Goal: Task Accomplishment & Management: Complete application form

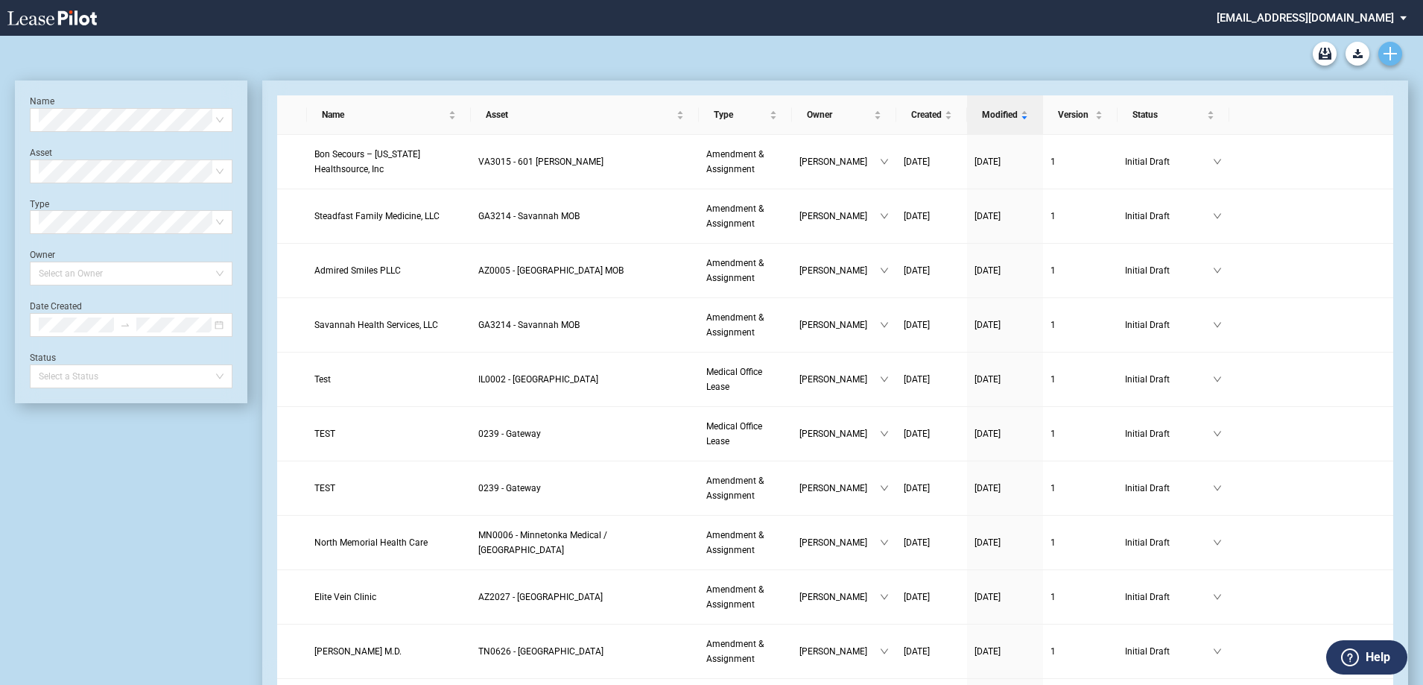
click at [1380, 51] on link "Create new document" at bounding box center [1391, 54] width 24 height 24
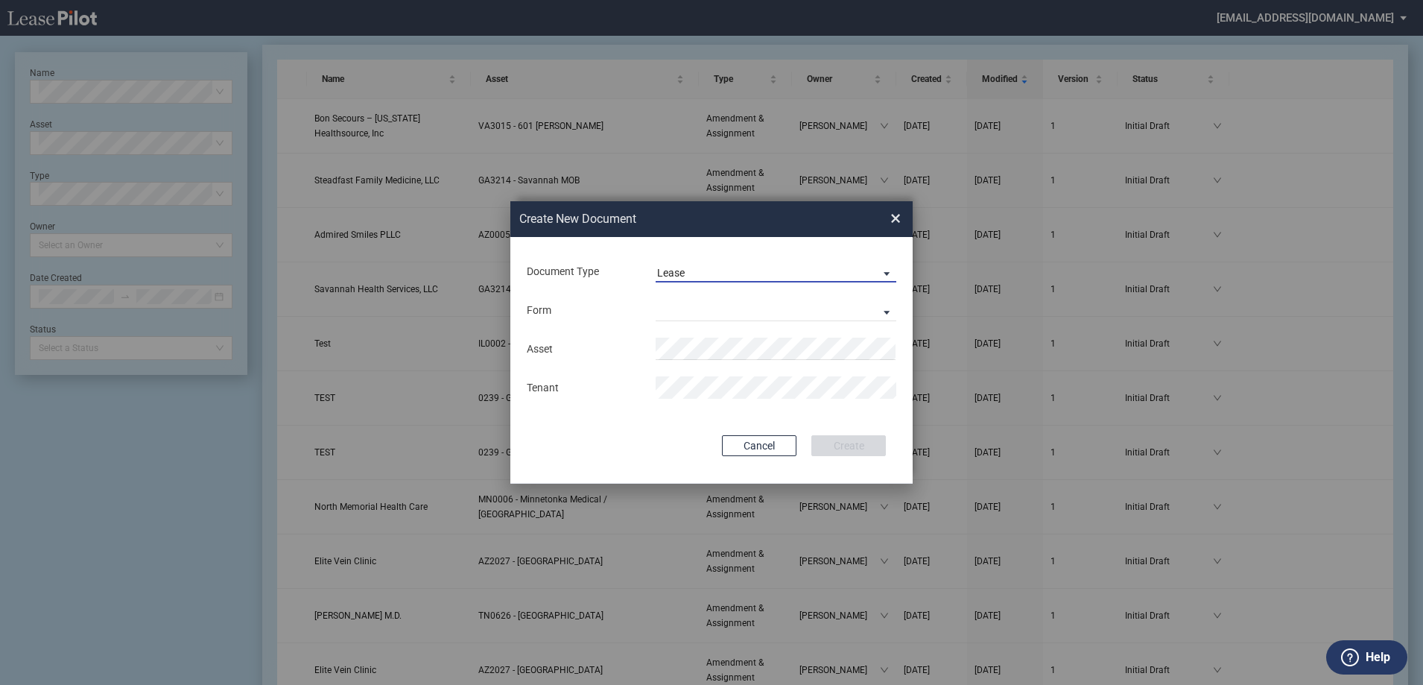
click at [732, 277] on span "Lease" at bounding box center [764, 273] width 214 height 15
click at [714, 323] on md-option "Amendment" at bounding box center [777, 309] width 265 height 36
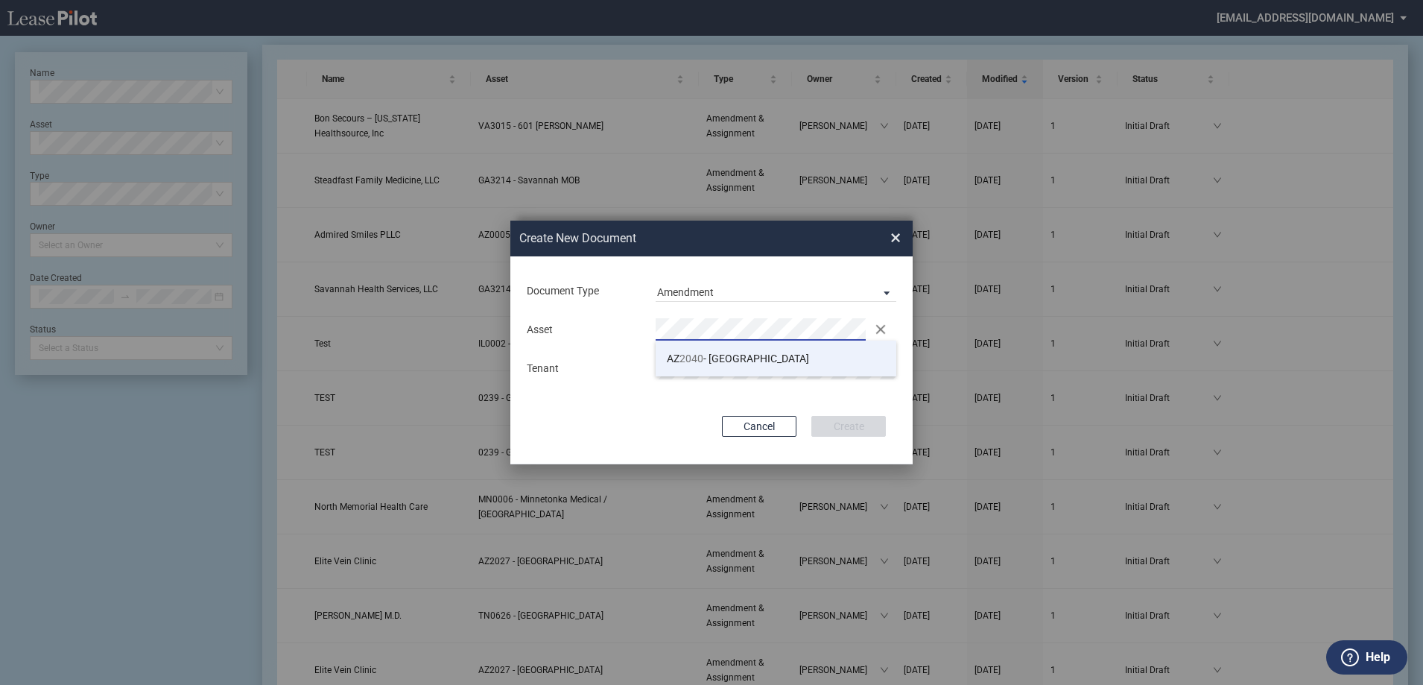
click at [709, 366] on li "AZ 2040 - [GEOGRAPHIC_DATA]" at bounding box center [776, 359] width 241 height 36
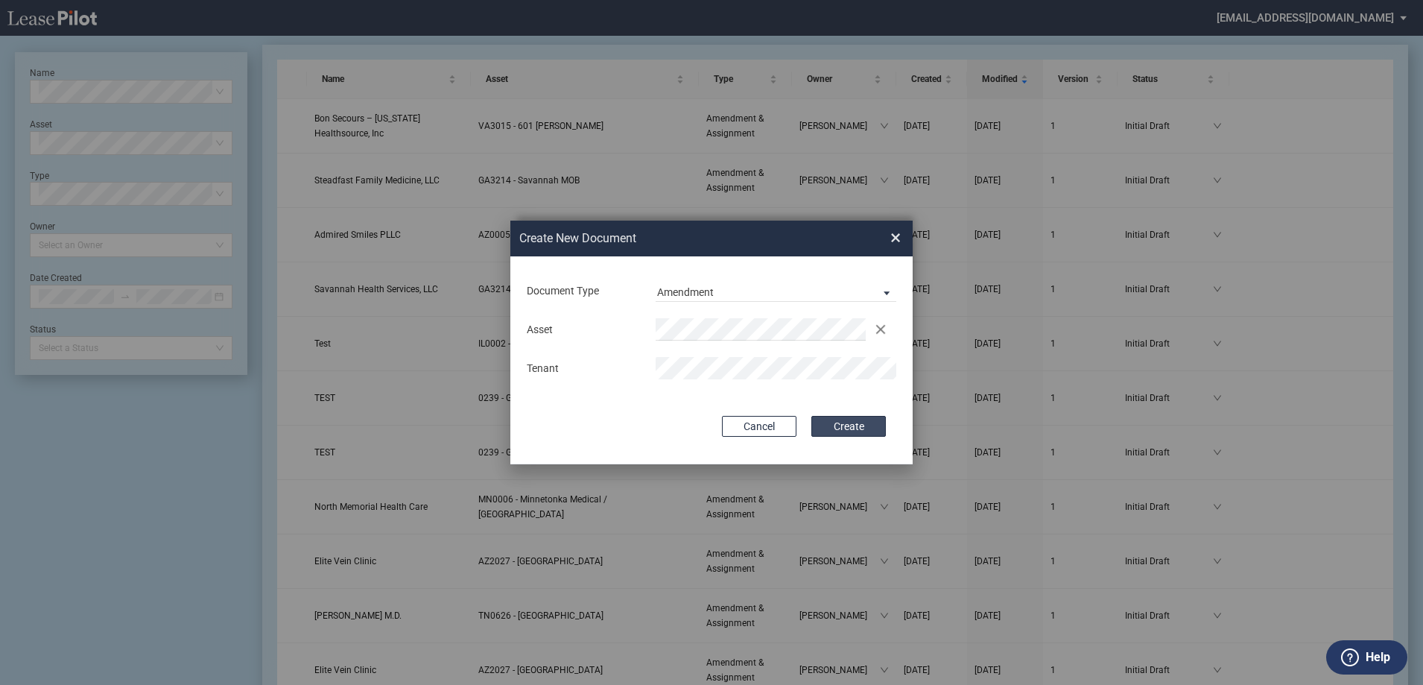
click at [827, 425] on button "Create" at bounding box center [849, 426] width 75 height 21
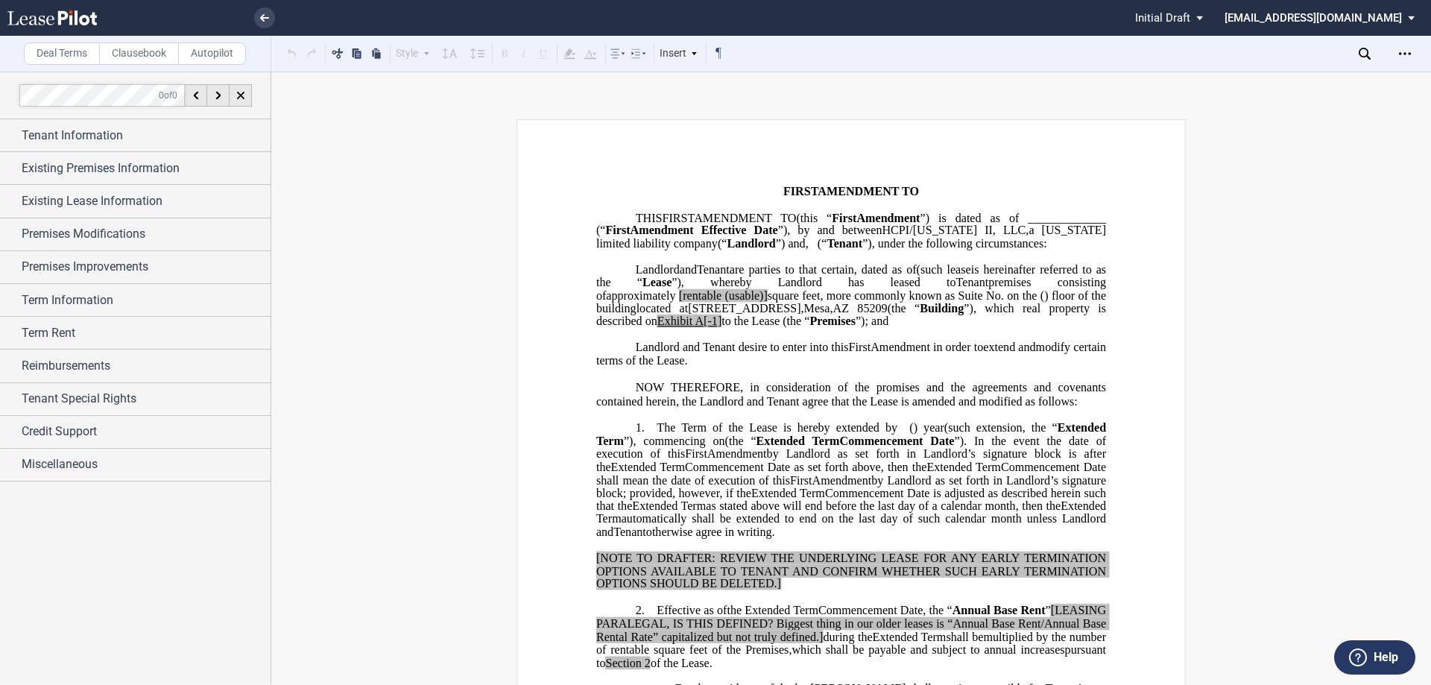
click at [99, 132] on span "Tenant Information" at bounding box center [72, 136] width 101 height 18
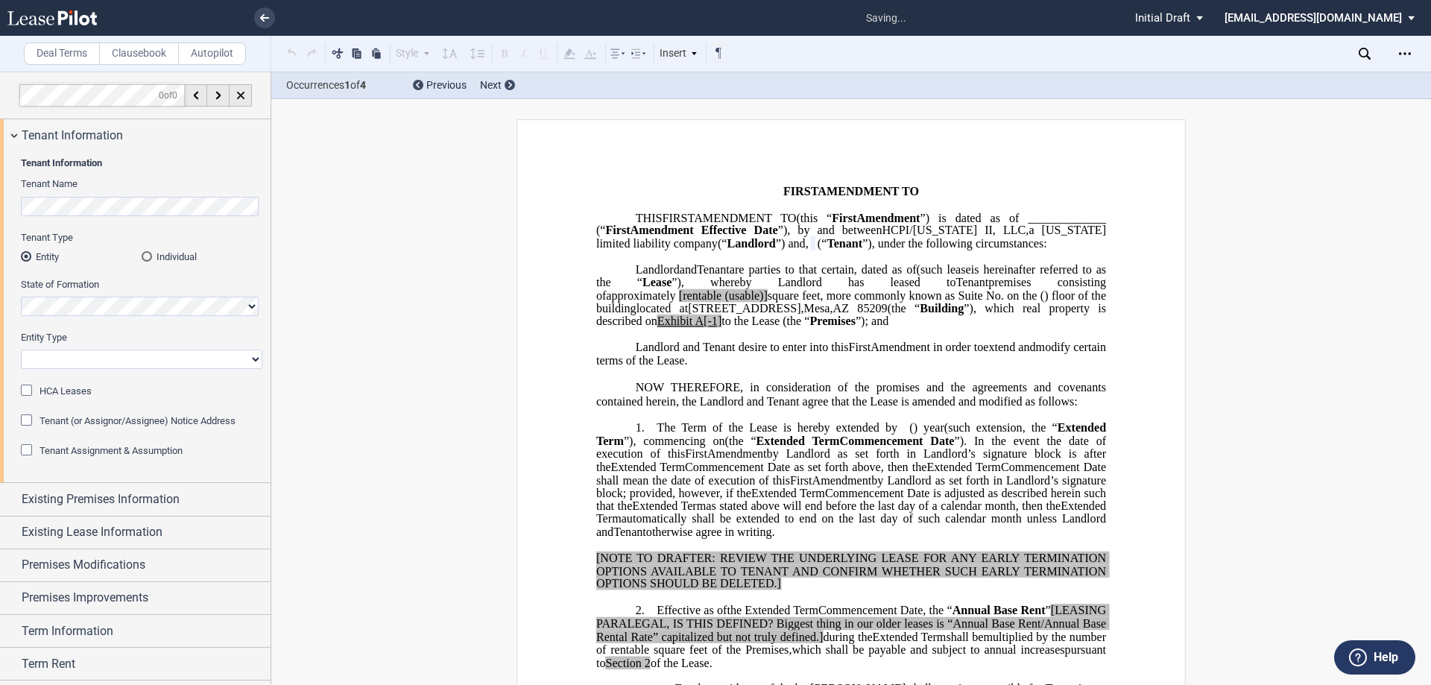
drag, startPoint x: 101, startPoint y: 355, endPoint x: 101, endPoint y: 369, distance: 13.4
click at [101, 355] on select "Corporation Limited Liability Company General Partnership Limited Partnership O…" at bounding box center [141, 359] width 241 height 19
select select "Other"
click at [21, 350] on select "Corporation Limited Liability Company General Partnership Limited Partnership O…" at bounding box center [141, 359] width 241 height 19
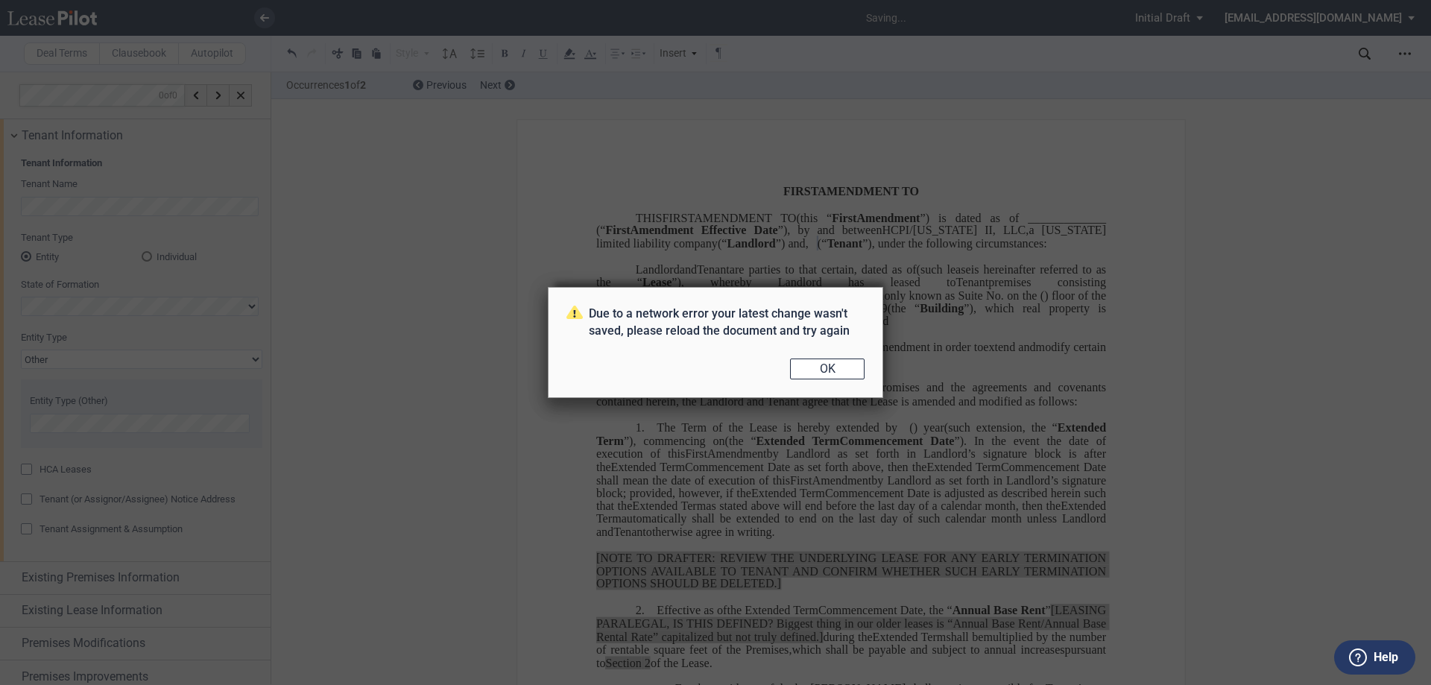
click at [852, 371] on div "Due to a network error your latest change wasn't saved, please reload the docum…" at bounding box center [715, 342] width 1431 height 685
click at [832, 364] on button "OK" at bounding box center [827, 368] width 75 height 21
click at [836, 378] on button "OK" at bounding box center [827, 368] width 75 height 21
click at [806, 370] on button "OK" at bounding box center [827, 368] width 75 height 21
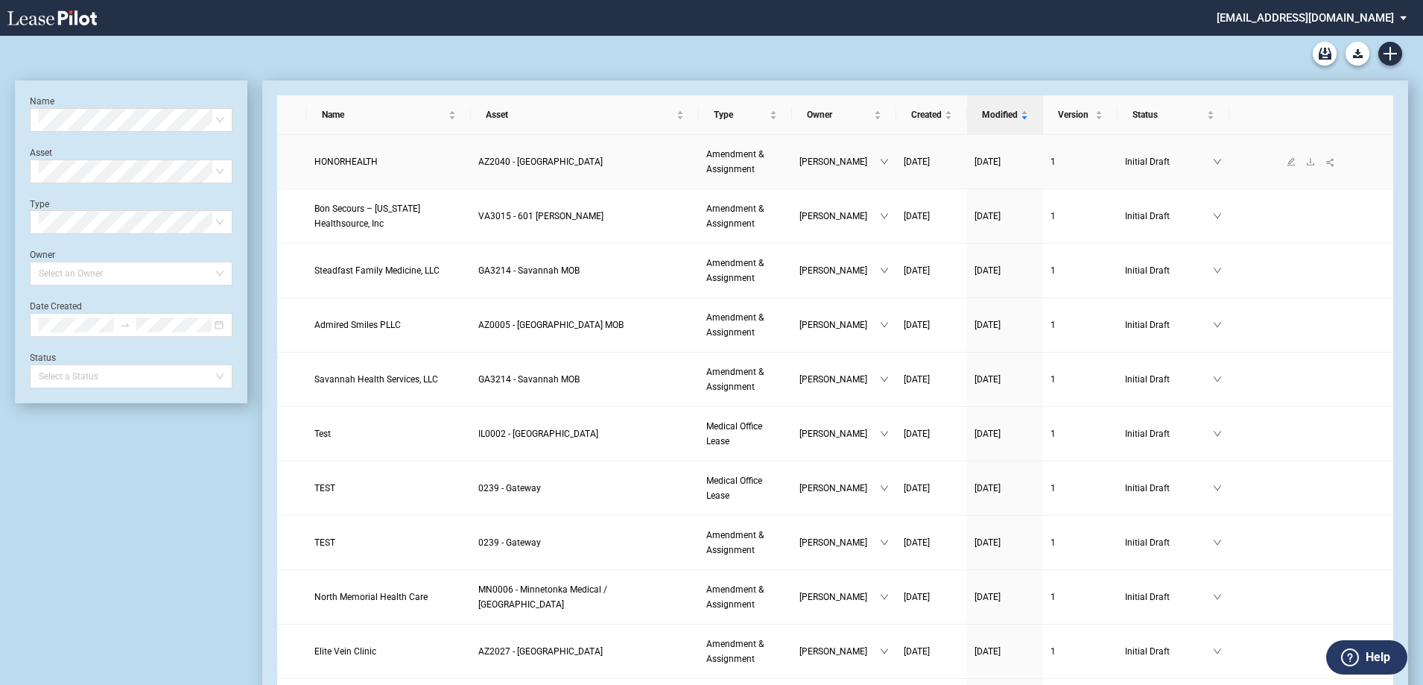
click at [1296, 159] on link at bounding box center [1291, 162] width 19 height 10
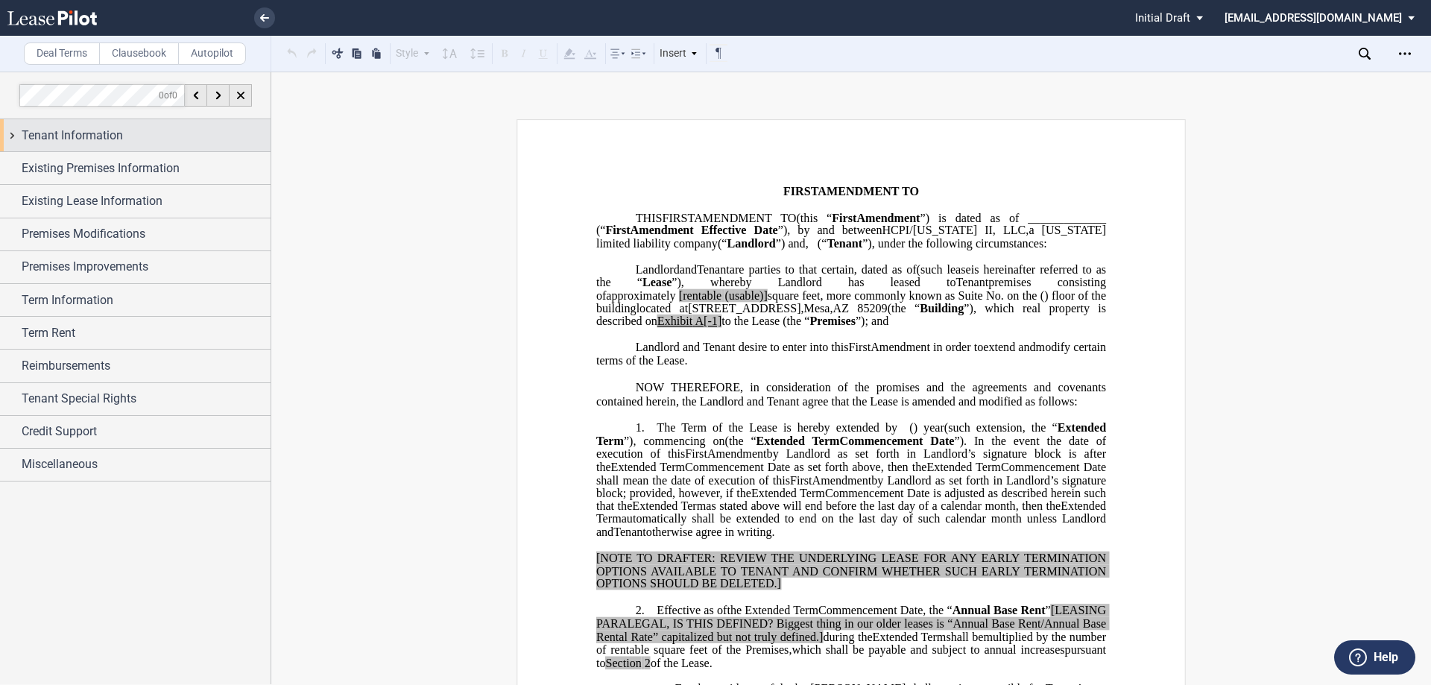
click at [93, 135] on span "Tenant Information" at bounding box center [72, 136] width 101 height 18
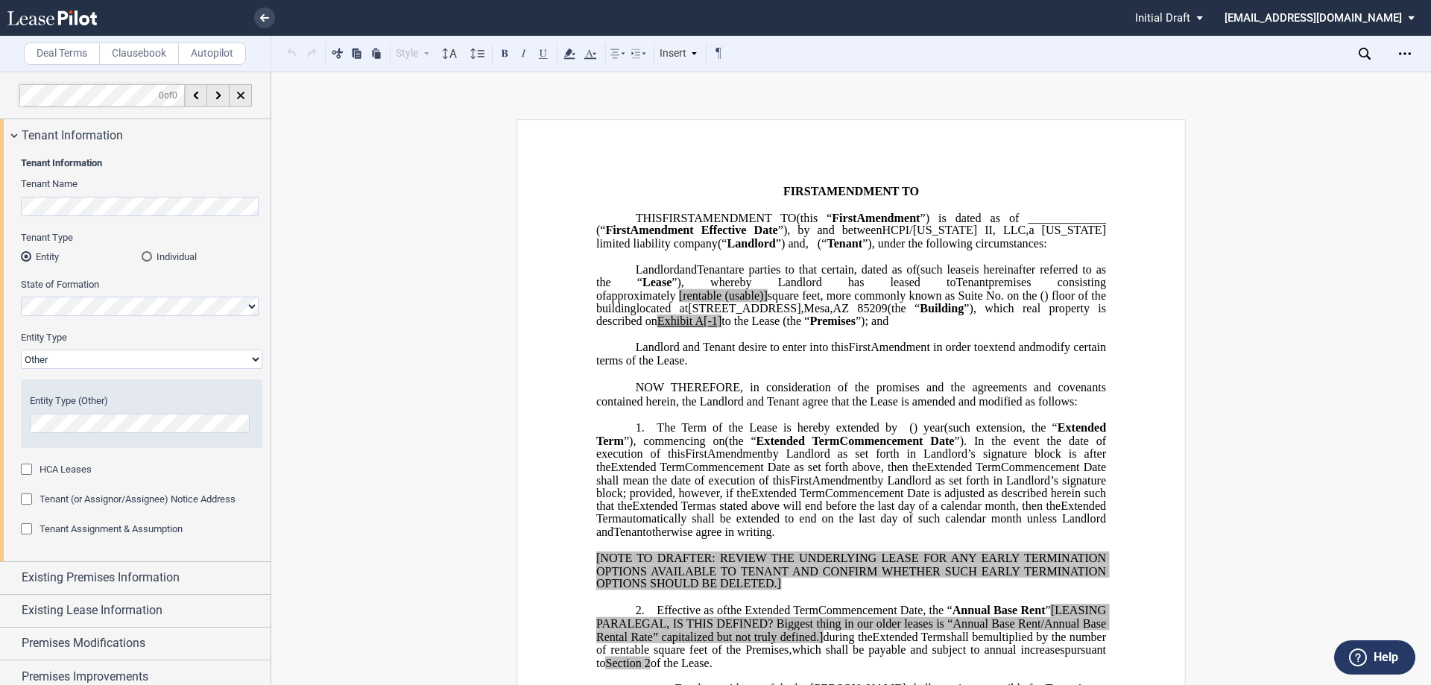
scroll to position [75, 0]
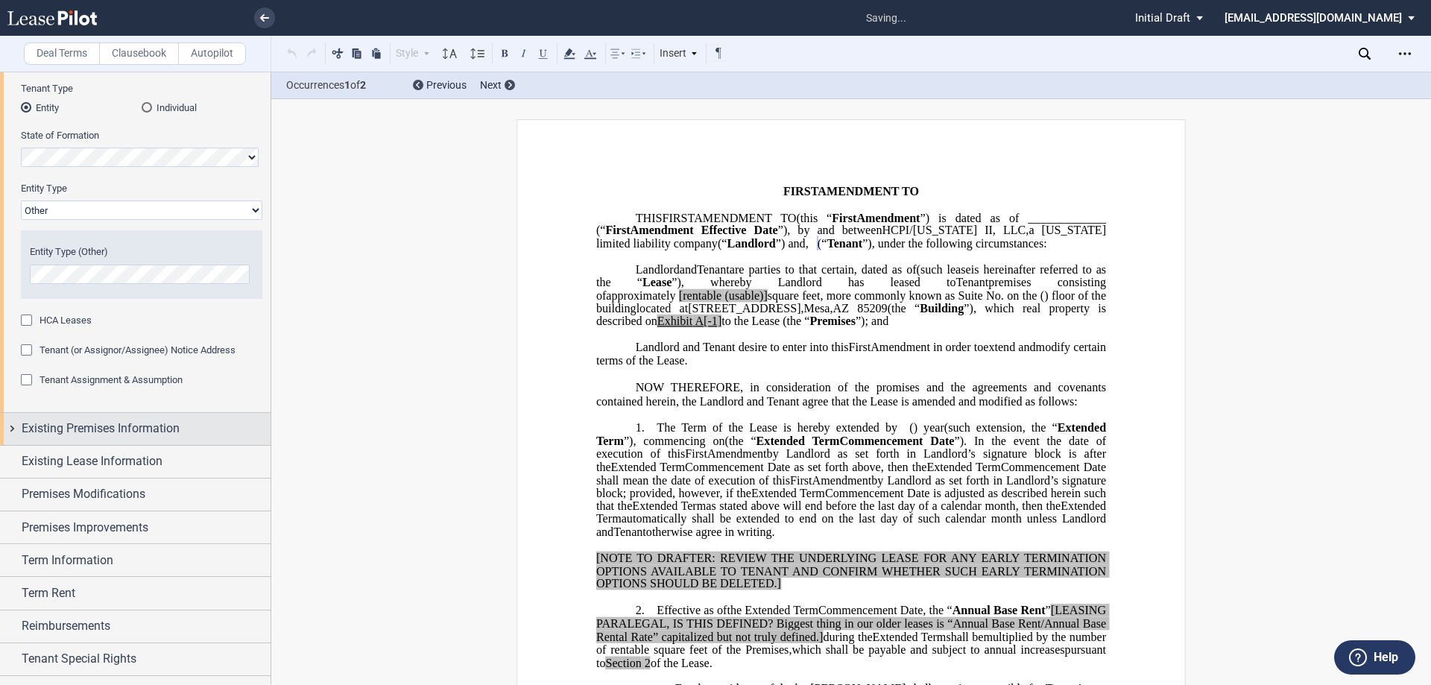
click at [82, 427] on span "Existing Premises Information" at bounding box center [101, 429] width 158 height 18
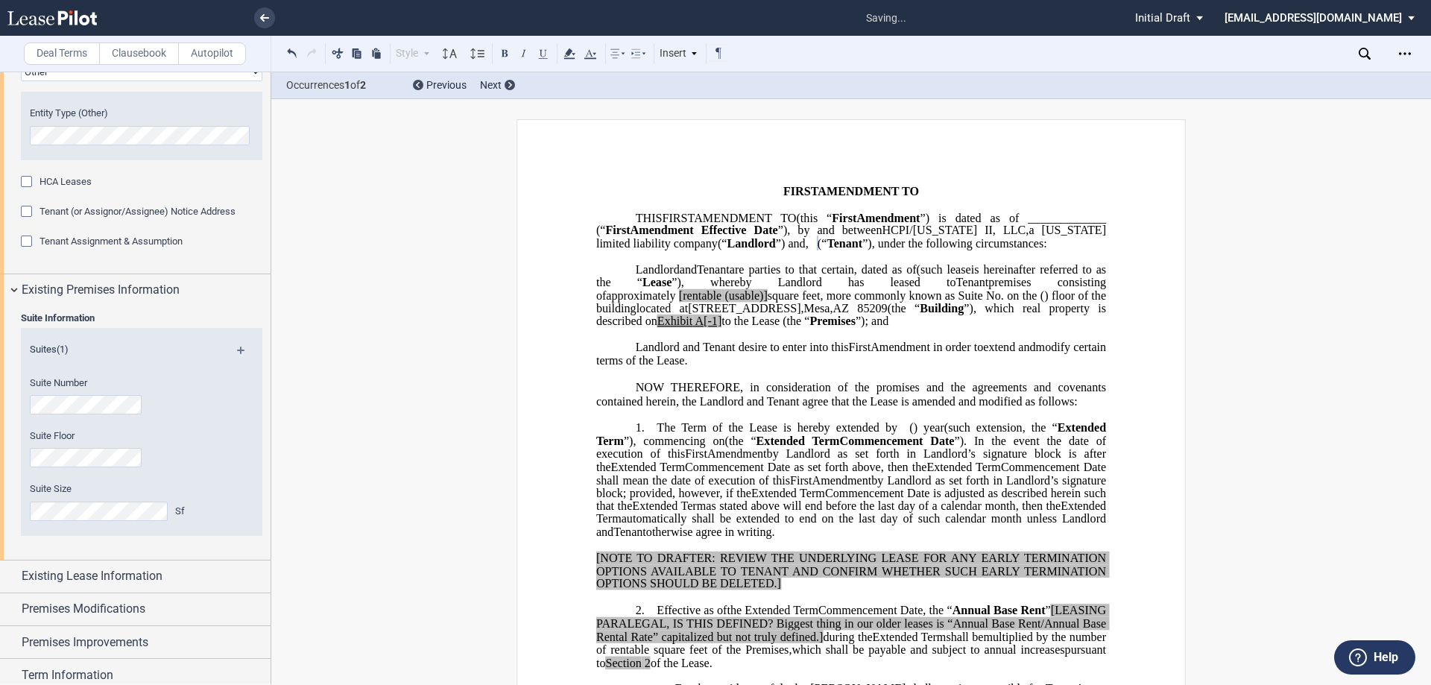
scroll to position [298, 0]
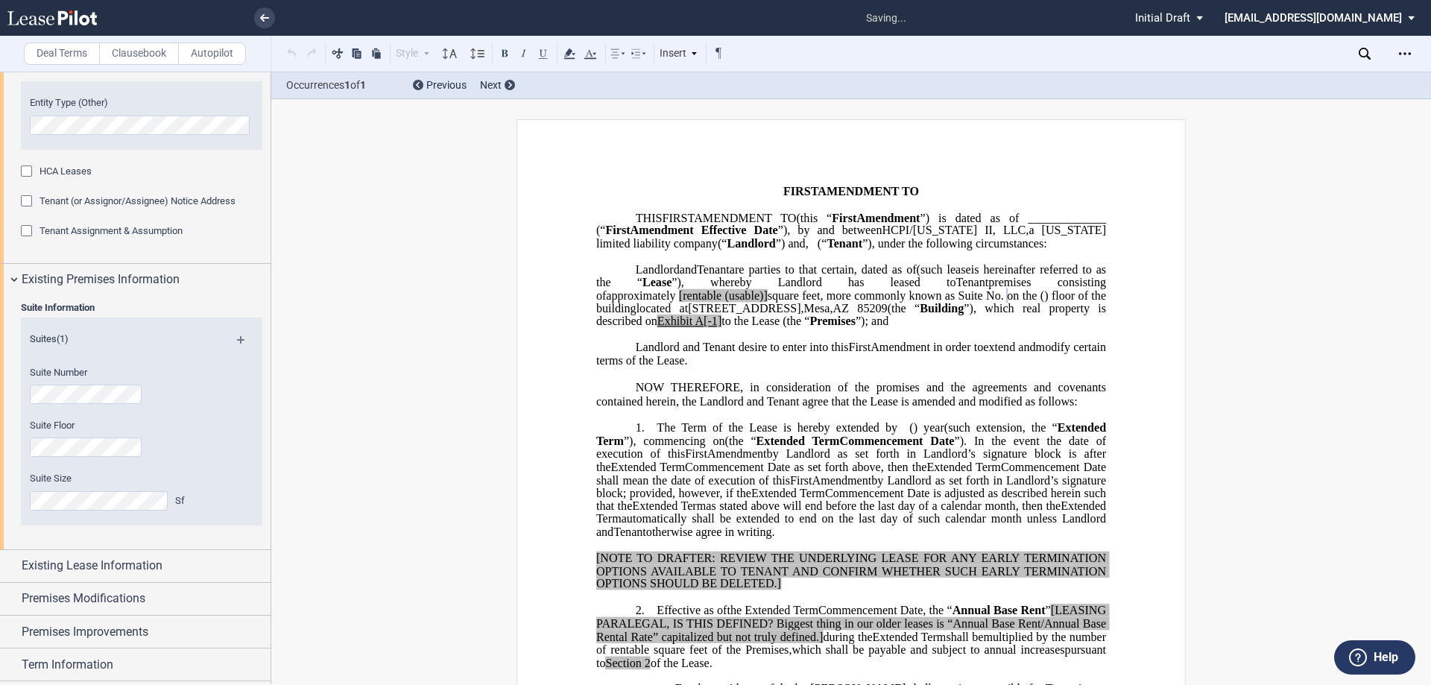
click at [238, 339] on md-icon at bounding box center [247, 345] width 20 height 18
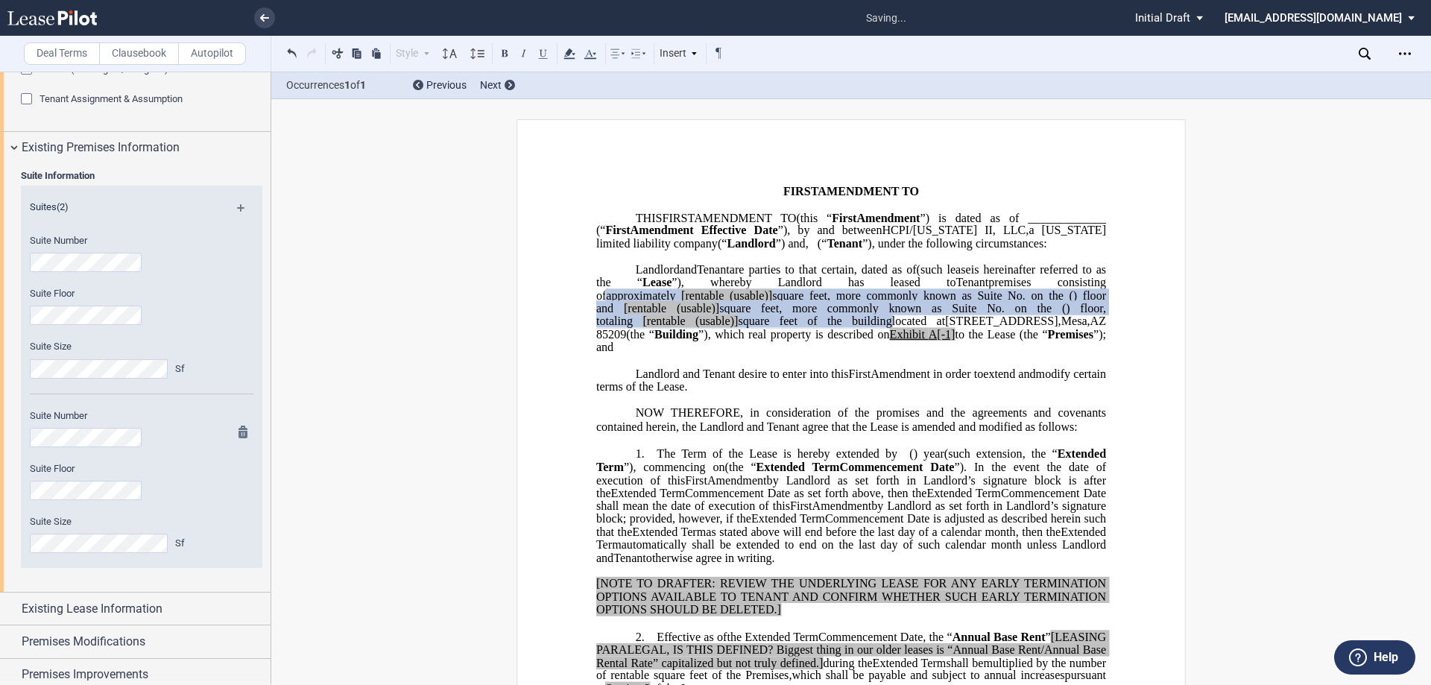
scroll to position [447, 0]
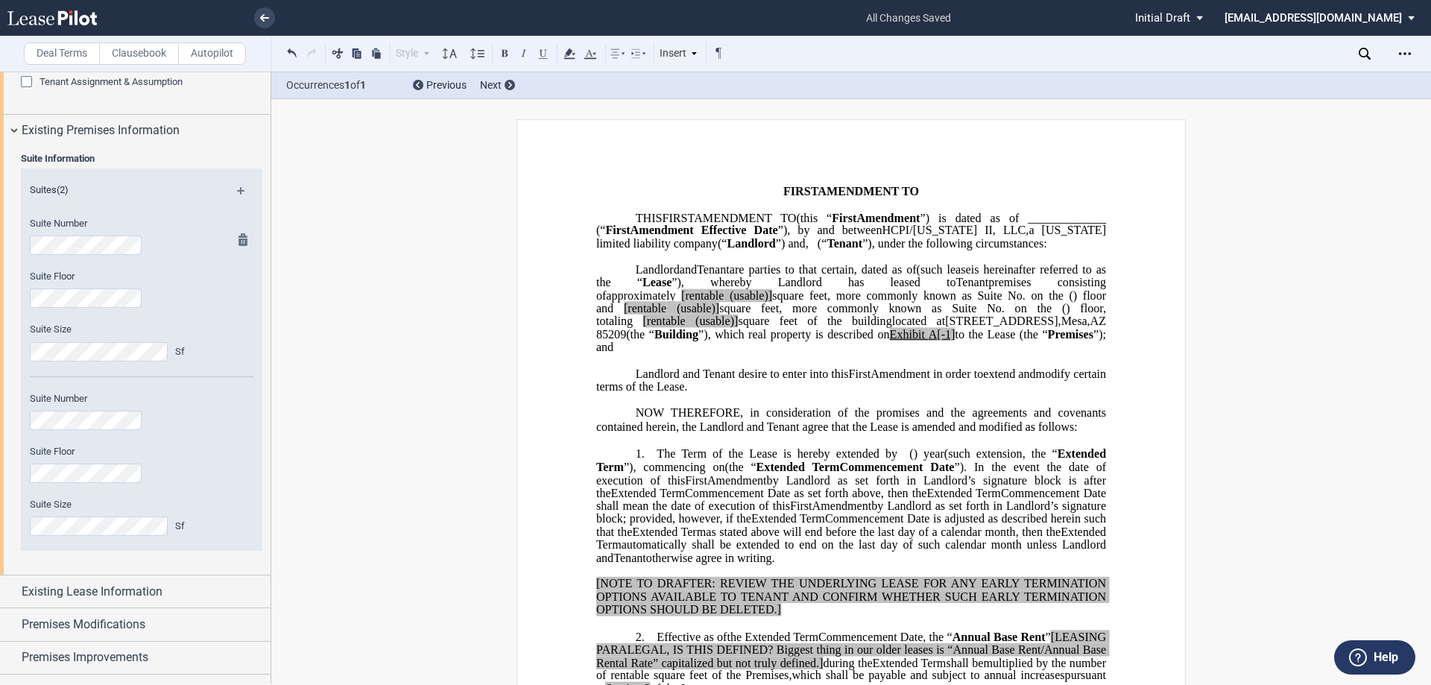
click at [238, 241] on md-icon at bounding box center [247, 242] width 18 height 18
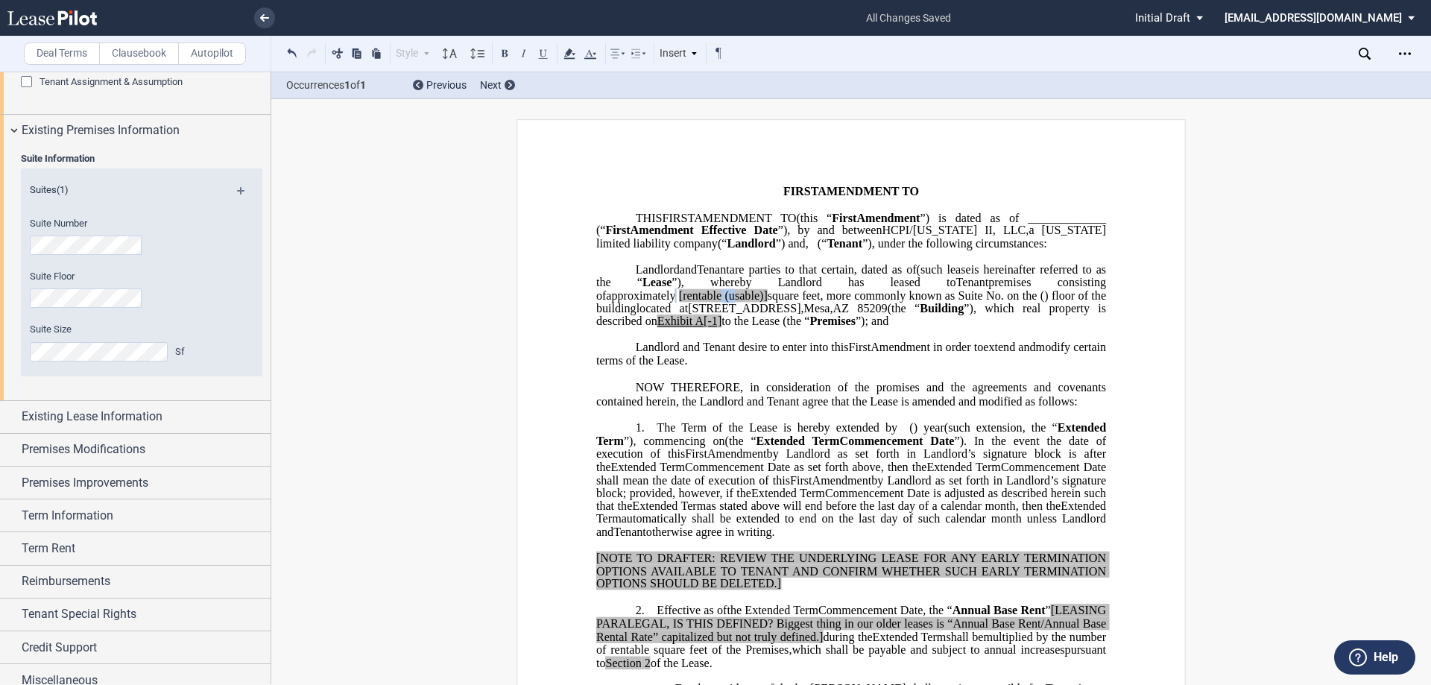
drag, startPoint x: 961, startPoint y: 320, endPoint x: 972, endPoint y: 320, distance: 11.2
click at [972, 315] on span "approximately ﻿ ﻿ [rentable (usable)] square feet, more commonly known as Suite…" at bounding box center [852, 301] width 513 height 26
click at [1007, 302] on span "on the" at bounding box center [1022, 294] width 30 height 13
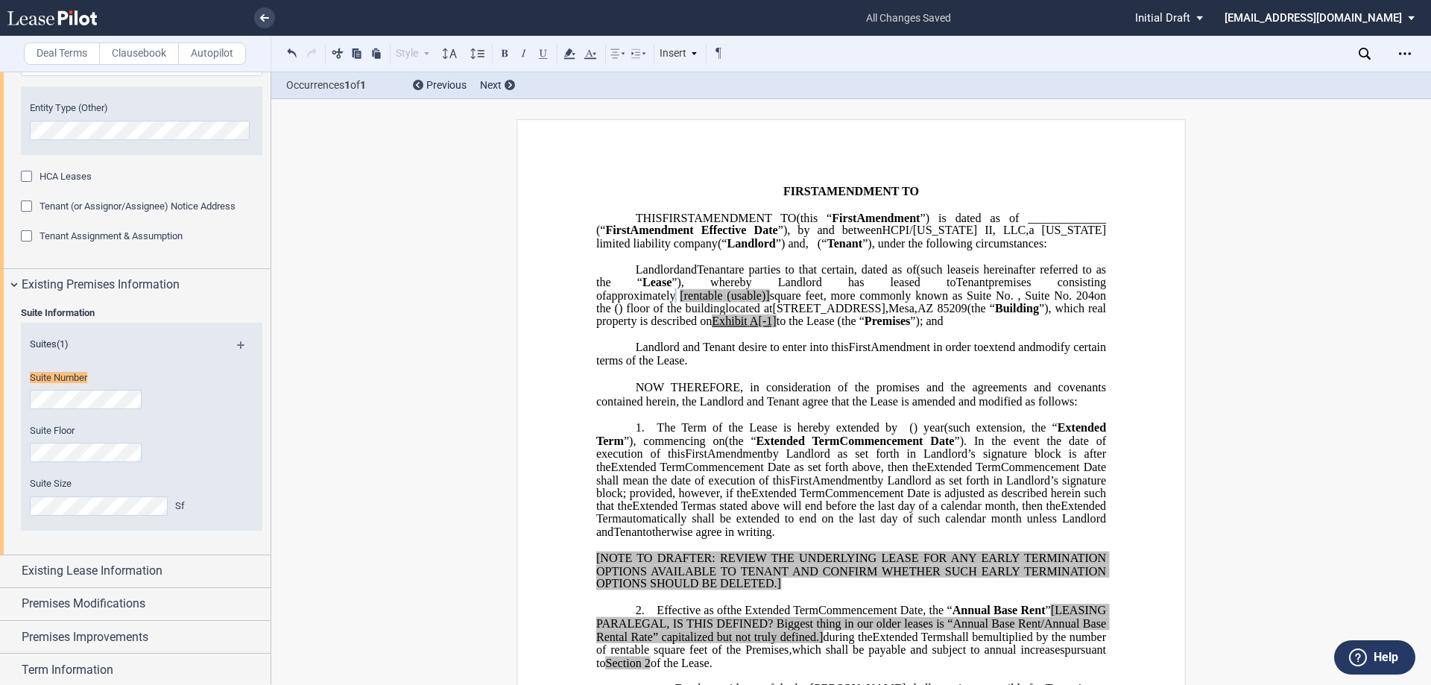
click at [101, 413] on div "Suite Number" at bounding box center [121, 397] width 201 height 53
click at [842, 315] on span "on the" at bounding box center [852, 301] width 513 height 26
click at [838, 315] on span "on the" at bounding box center [852, 301] width 513 height 26
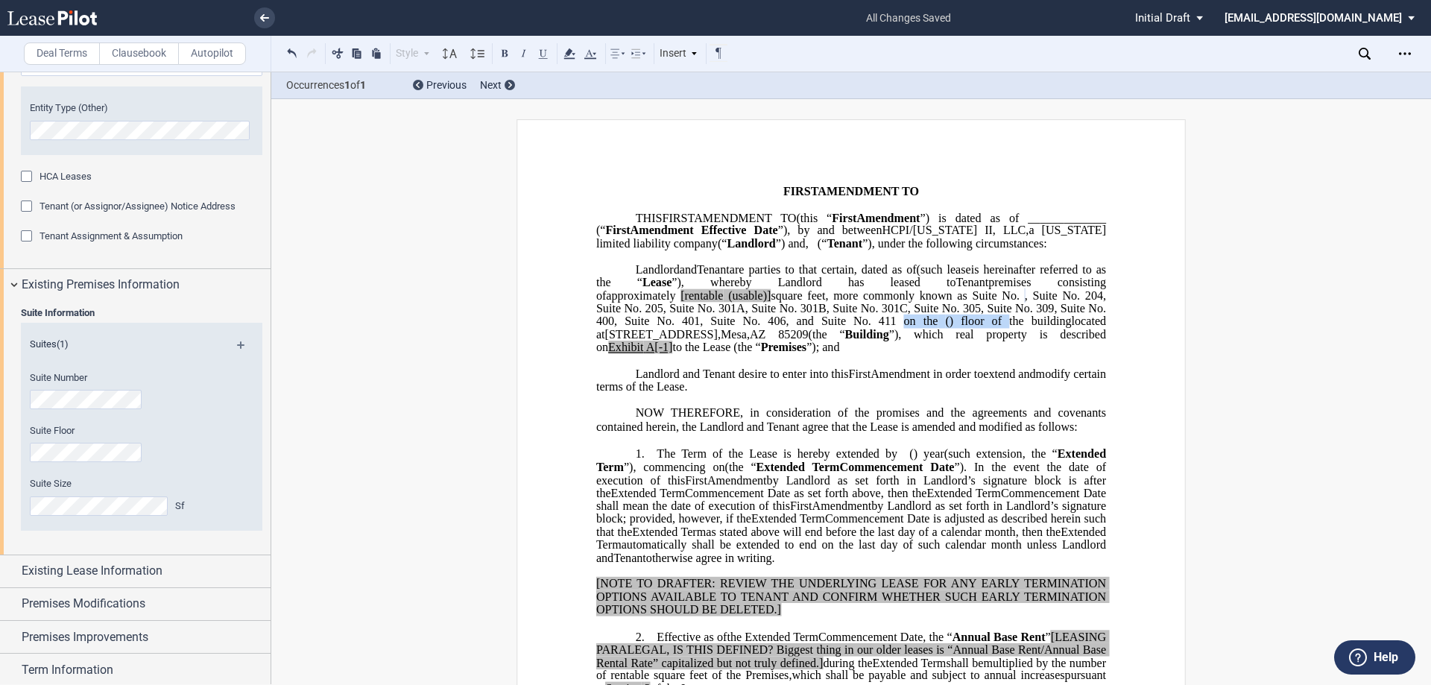
drag, startPoint x: 588, startPoint y: 364, endPoint x: 752, endPoint y: 355, distance: 164.2
drag, startPoint x: 780, startPoint y: 369, endPoint x: 757, endPoint y: 376, distance: 23.6
click at [760, 354] on span "to the Lease (the “" at bounding box center [716, 347] width 88 height 13
click at [673, 354] on span "A[-1]" at bounding box center [659, 347] width 27 height 13
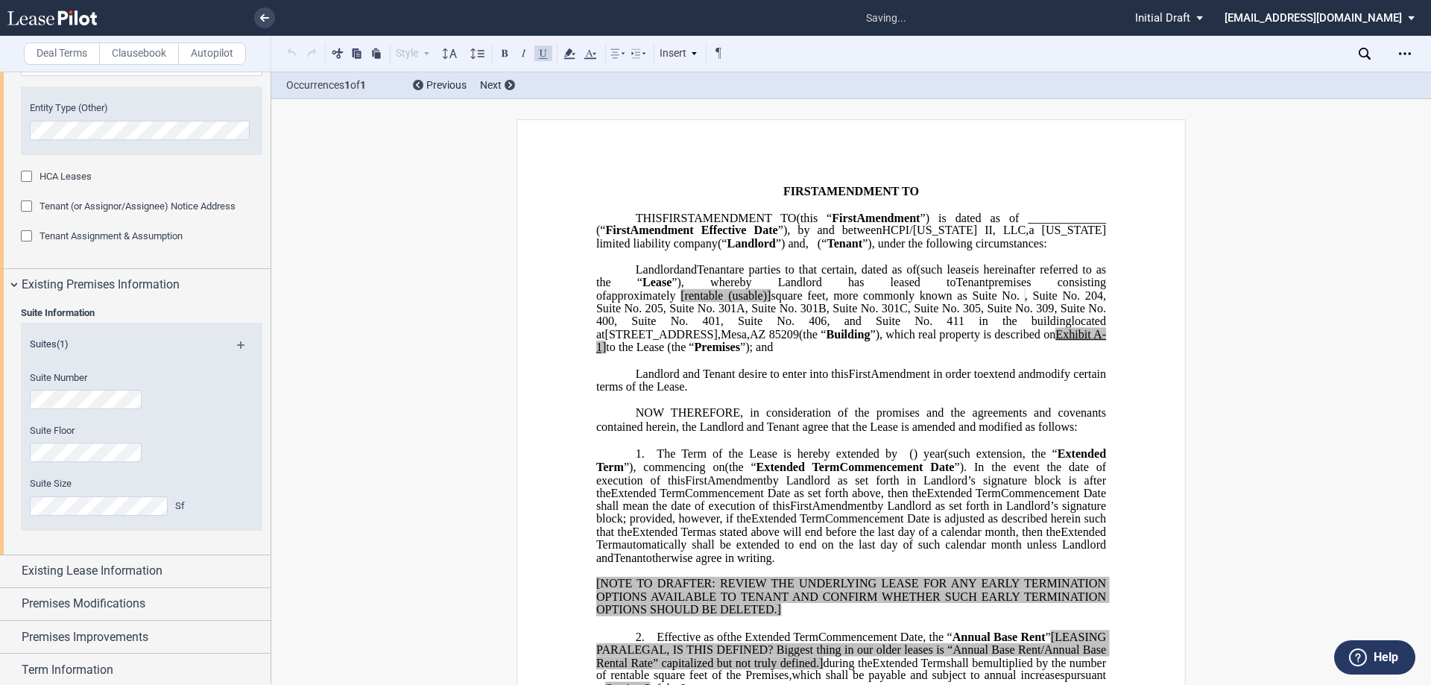
click at [771, 354] on span "A-1]" at bounding box center [851, 341] width 510 height 26
click at [736, 354] on span "Premises" at bounding box center [712, 347] width 45 height 13
click at [723, 302] on span "[rentable" at bounding box center [701, 294] width 42 height 13
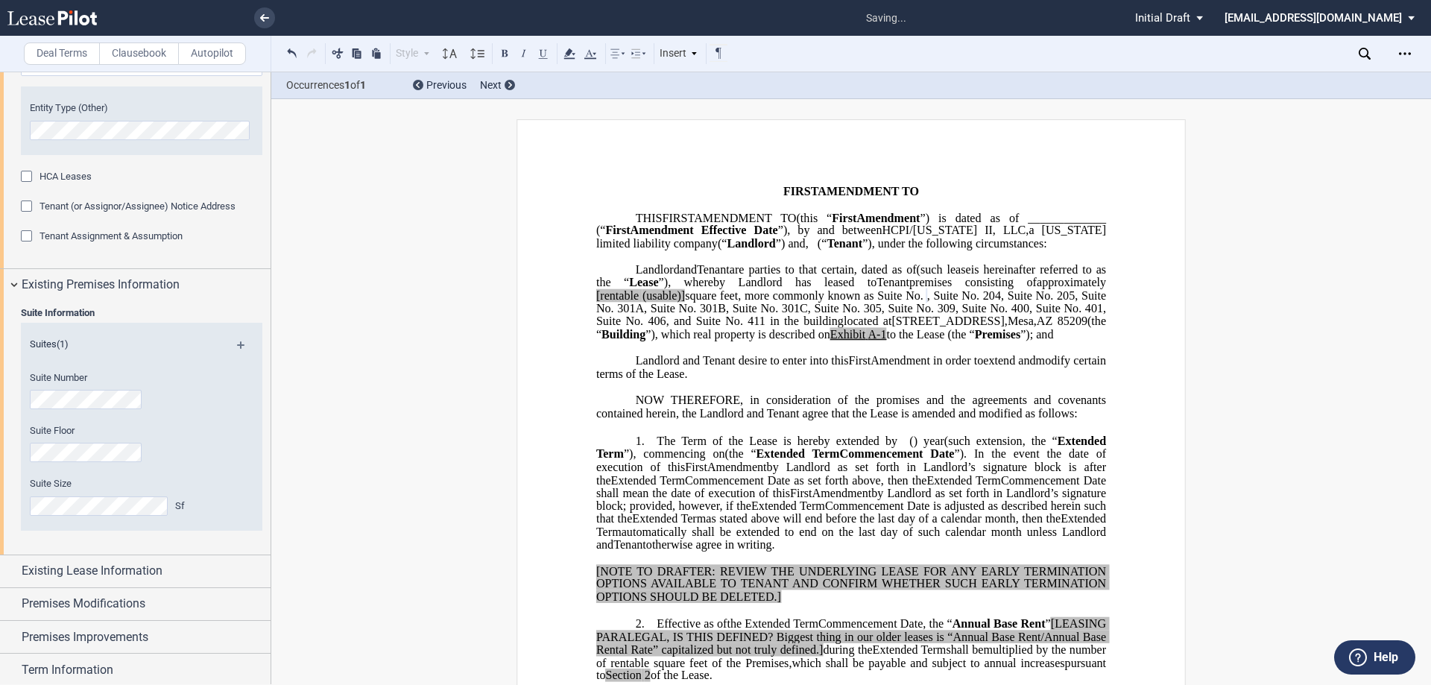
click at [639, 302] on span "[rentable" at bounding box center [617, 294] width 42 height 13
drag, startPoint x: 1007, startPoint y: 322, endPoint x: 960, endPoint y: 323, distance: 47.0
click at [960, 323] on span "approximately ﻿ ﻿ ﻿ rentable (usable)] square feet, more commonly known as Suit…" at bounding box center [852, 302] width 513 height 52
click at [1016, 327] on span "﻿ Suite No. 204, Suite No. 205, Suite No. 301A, Suite No. 301B, Suite No. 301C,…" at bounding box center [852, 307] width 513 height 39
click at [835, 327] on span "﻿ Suite No. 204, Suite No. 205, Suite No. 301A, Suite No. 301B, Suite No. 301C,…" at bounding box center [852, 307] width 513 height 39
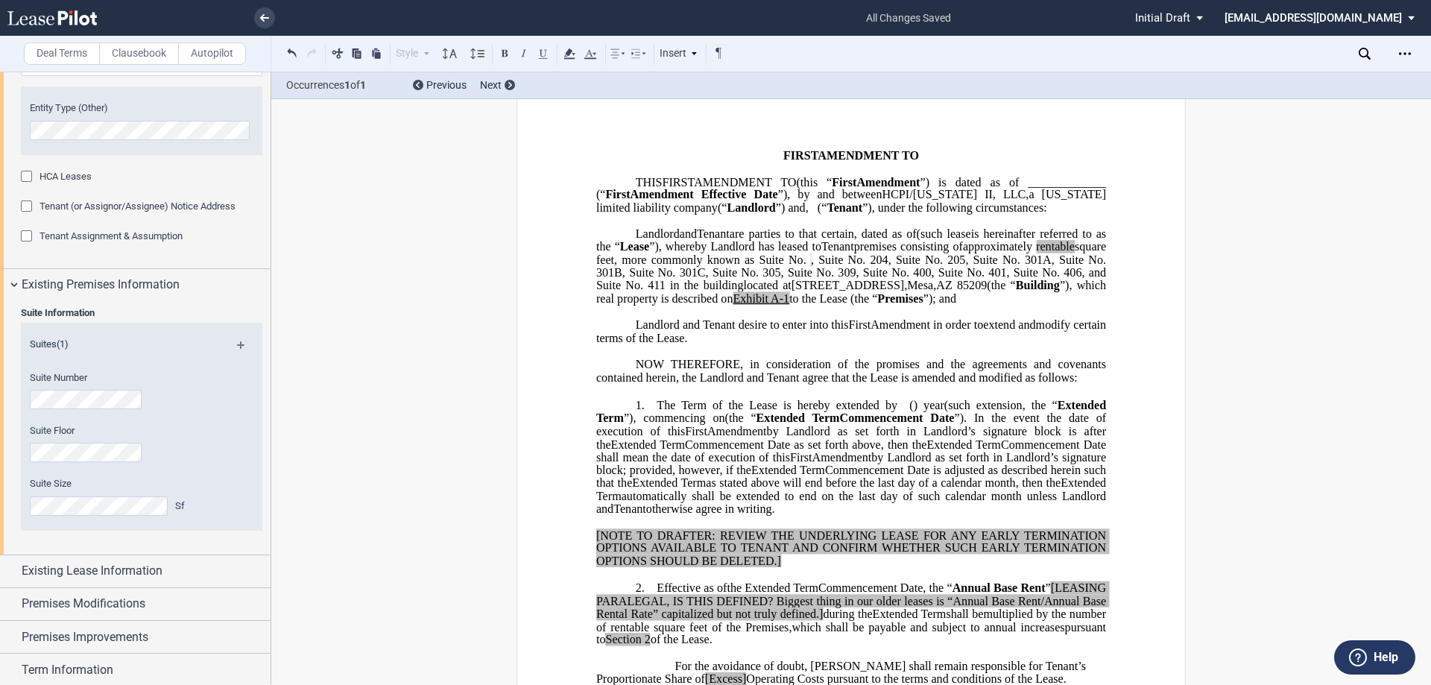
scroll to position [0, 0]
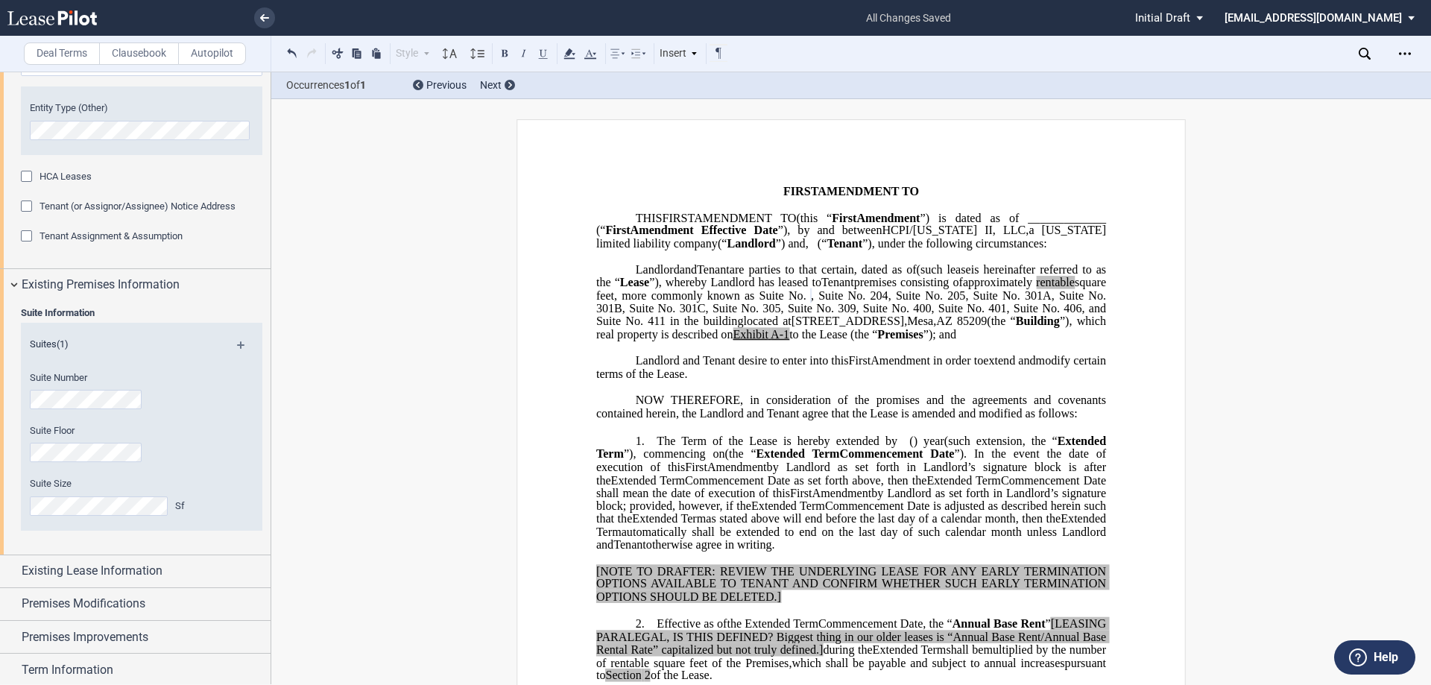
click at [781, 367] on span "Landlord and Tenant desire to enter into this" at bounding box center [742, 359] width 213 height 13
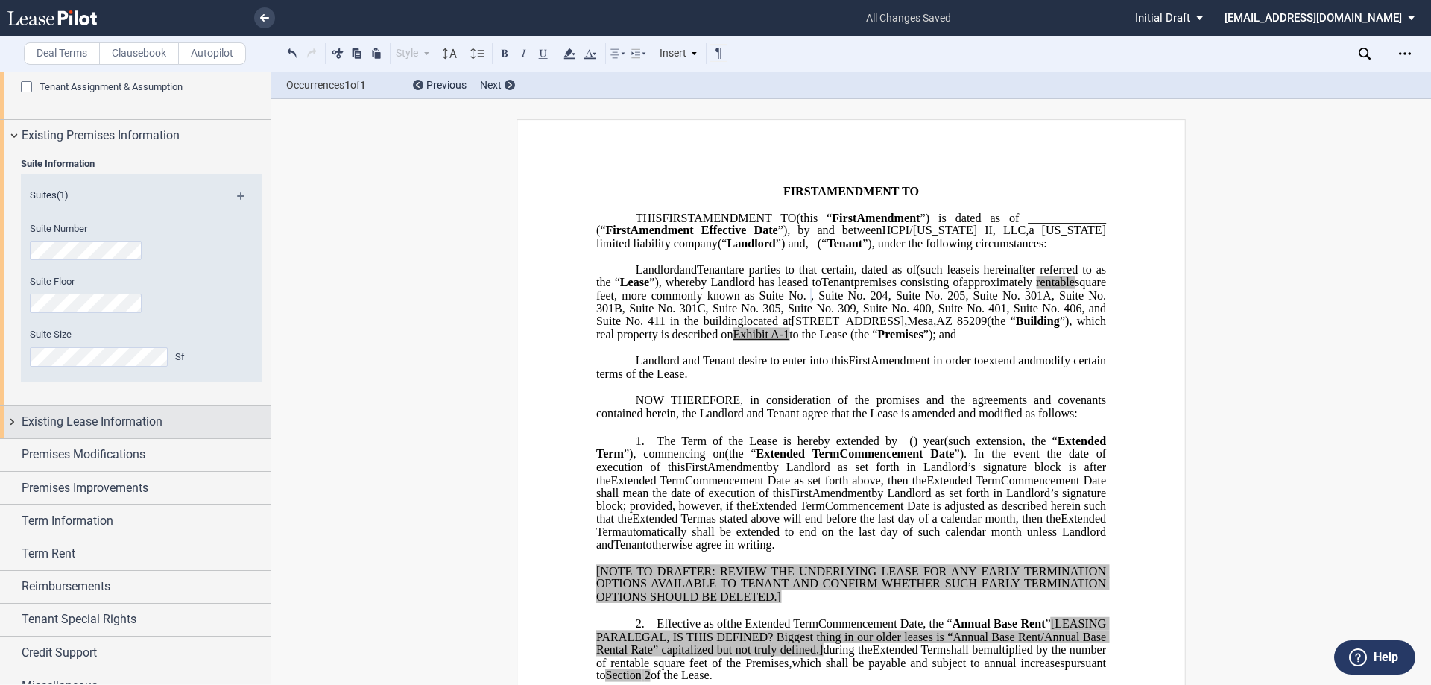
click at [86, 417] on span "Existing Lease Information" at bounding box center [92, 422] width 141 height 18
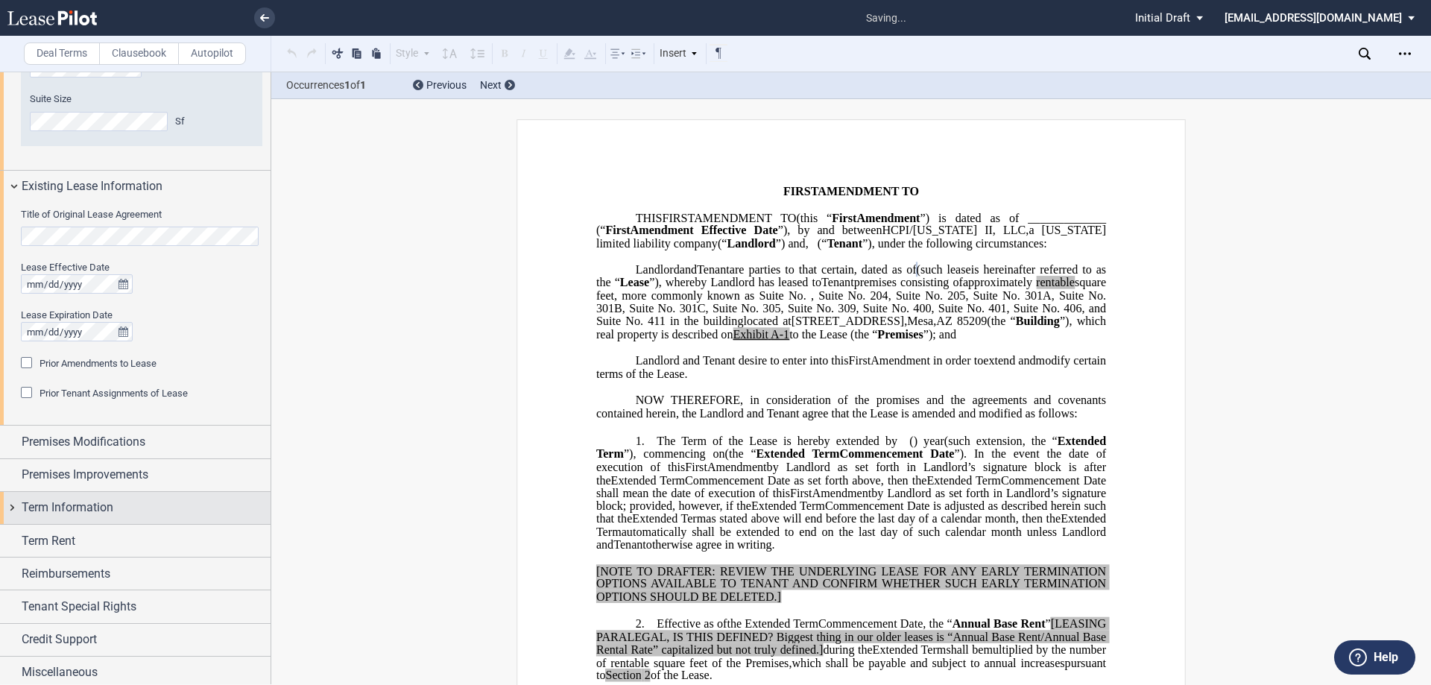
scroll to position [683, 0]
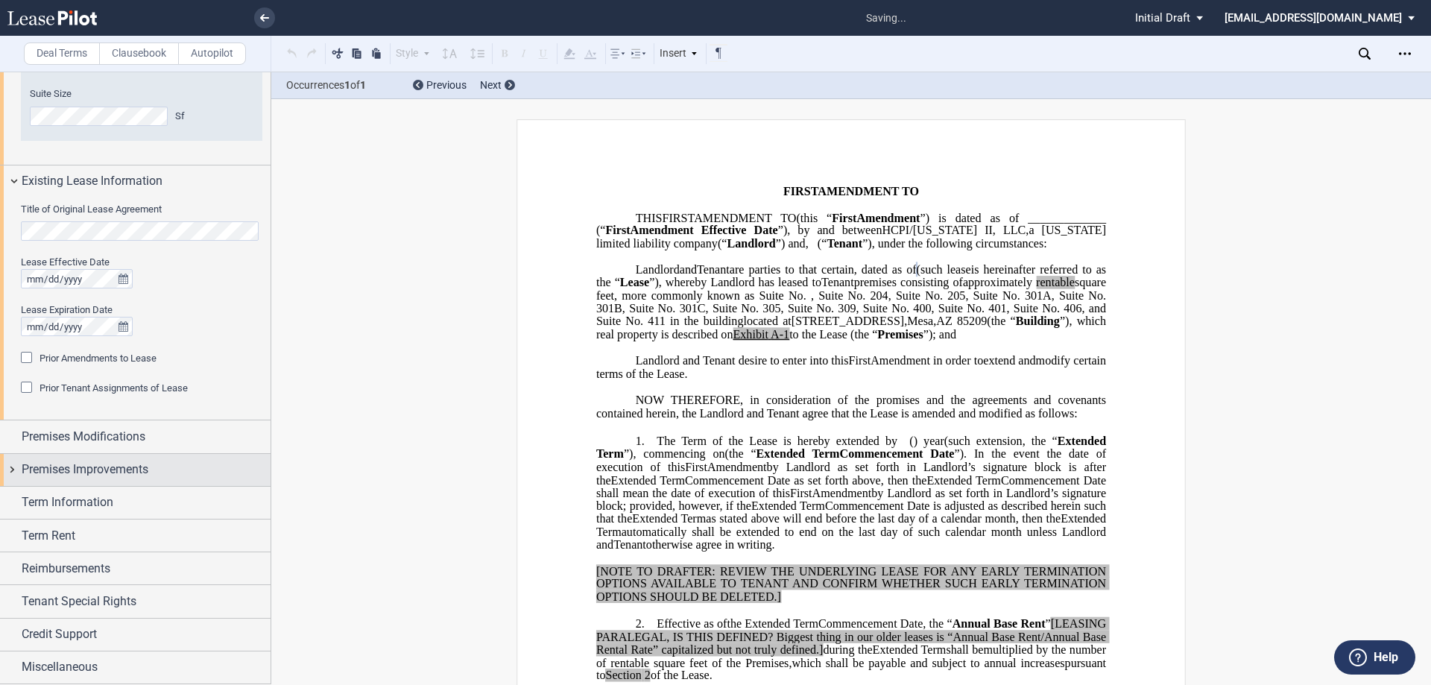
click at [169, 475] on div "Premises Improvements" at bounding box center [146, 470] width 249 height 18
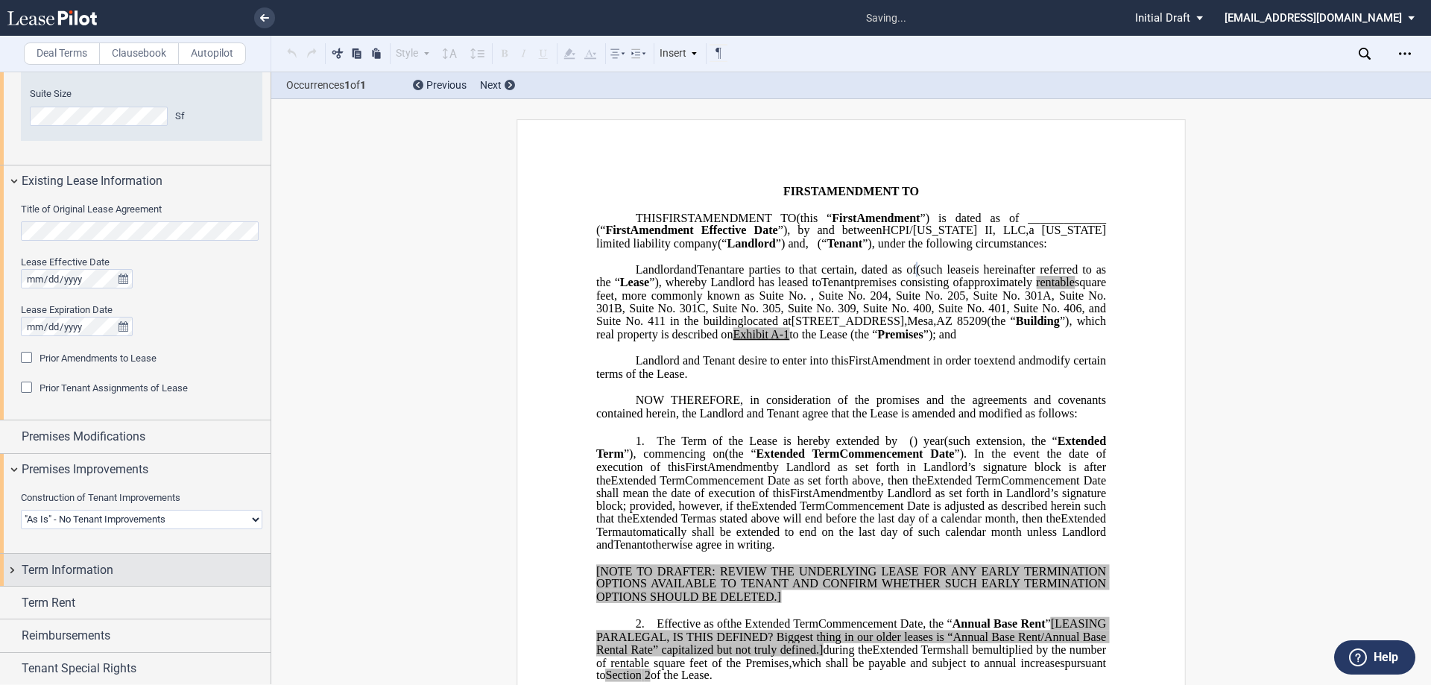
click at [106, 561] on span "Term Information" at bounding box center [68, 570] width 92 height 18
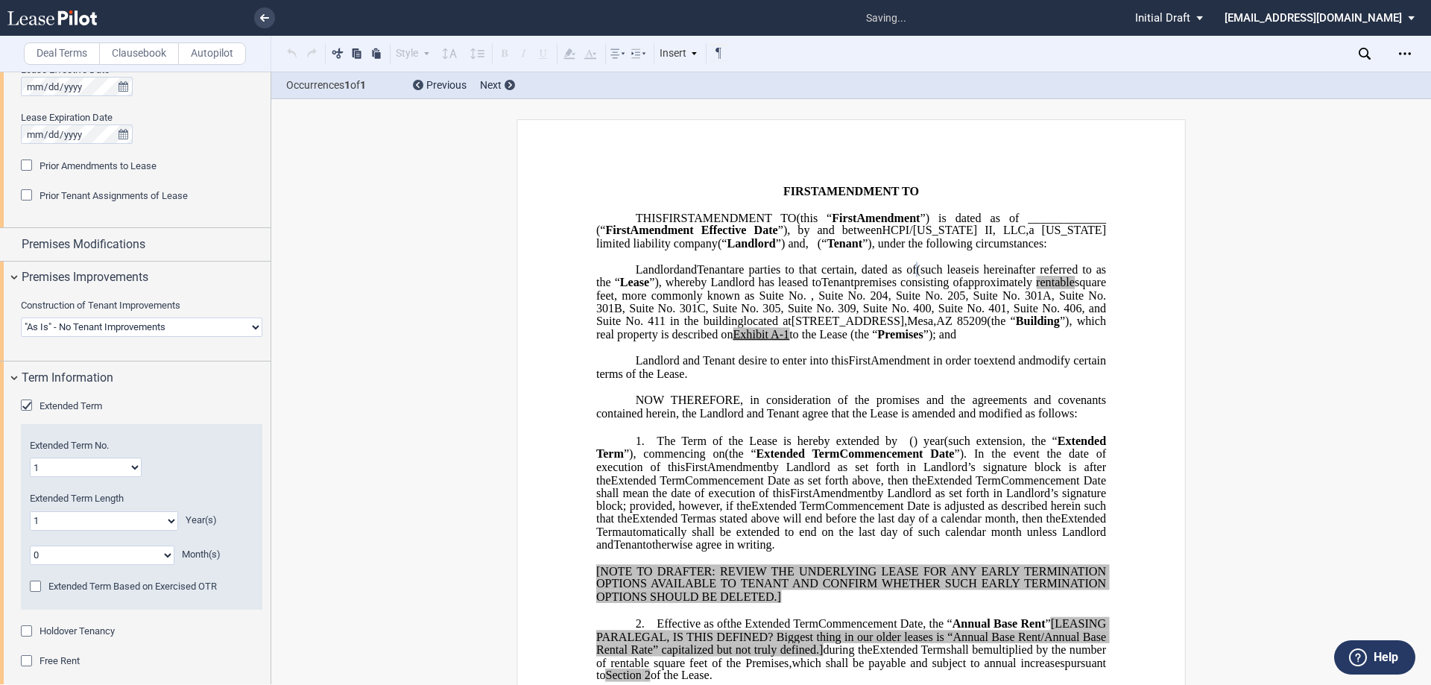
scroll to position [1048, 0]
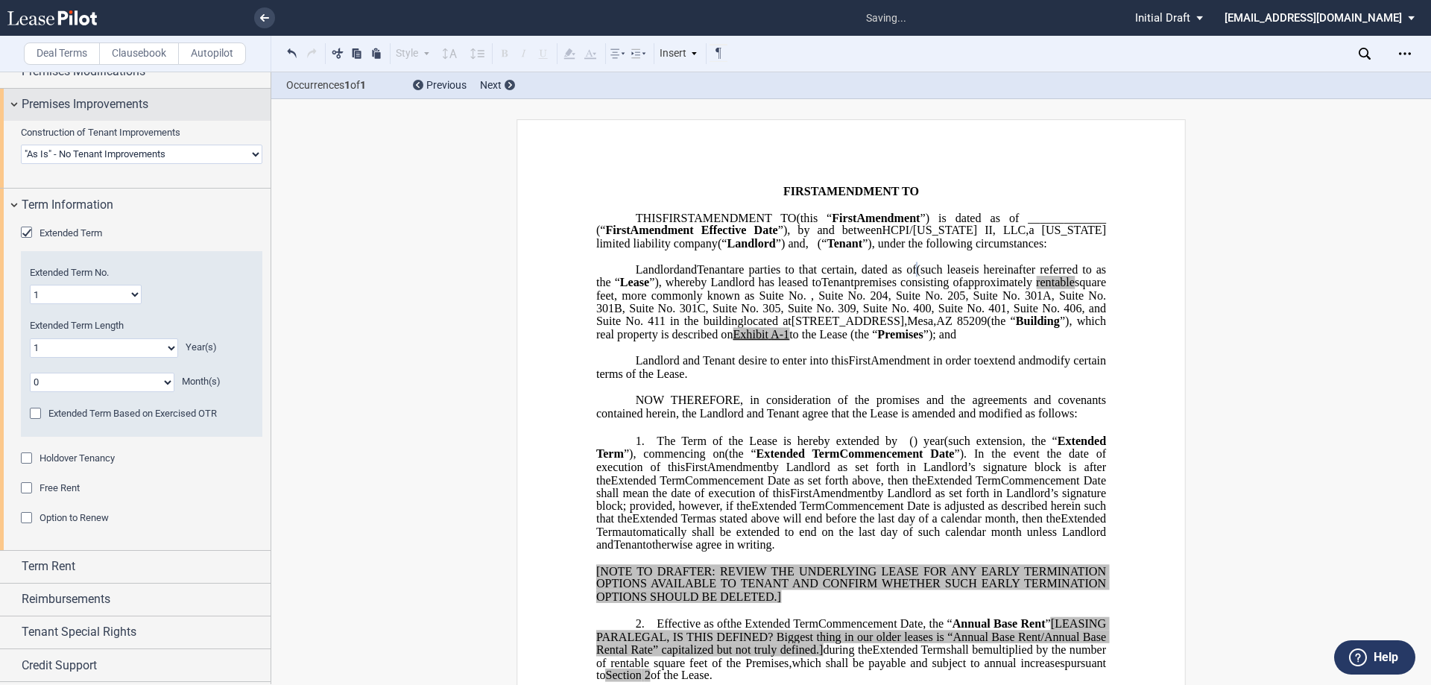
click at [61, 236] on span "Extended Term" at bounding box center [70, 232] width 63 height 11
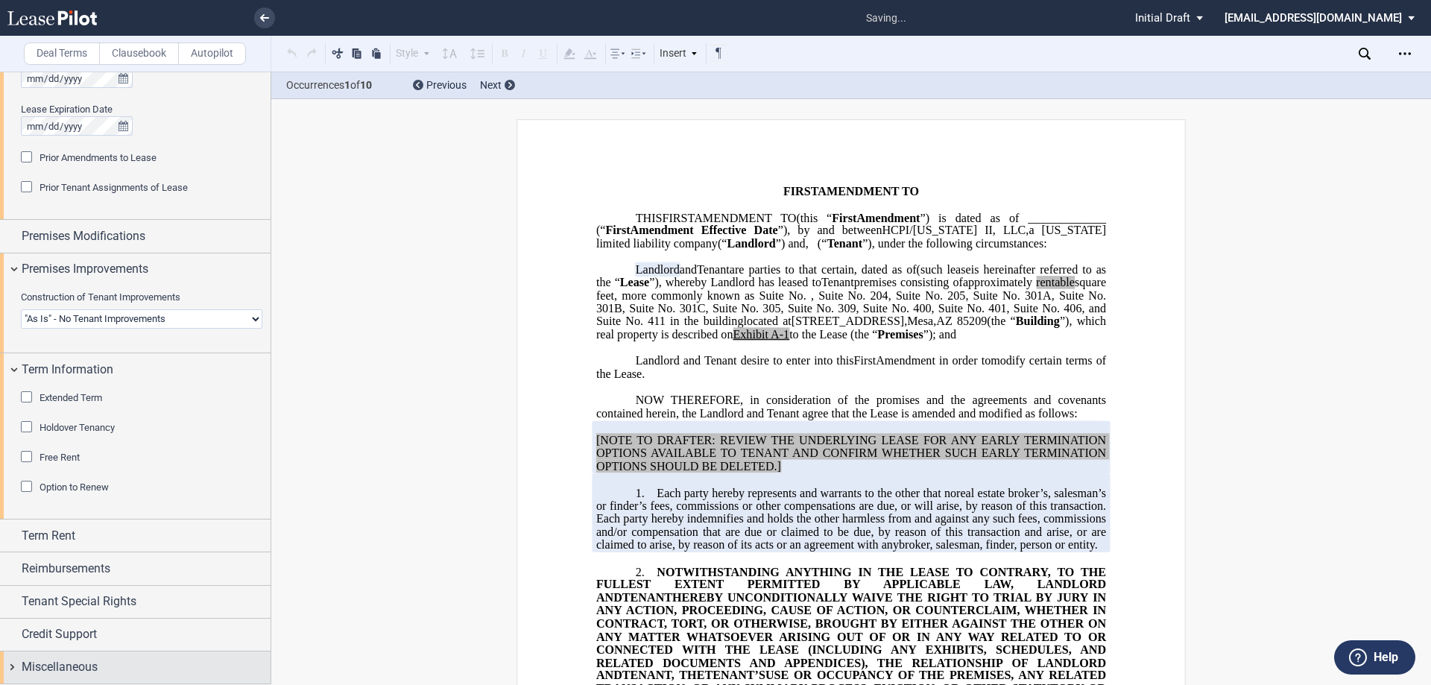
click at [88, 654] on div "Miscellaneous" at bounding box center [135, 667] width 271 height 32
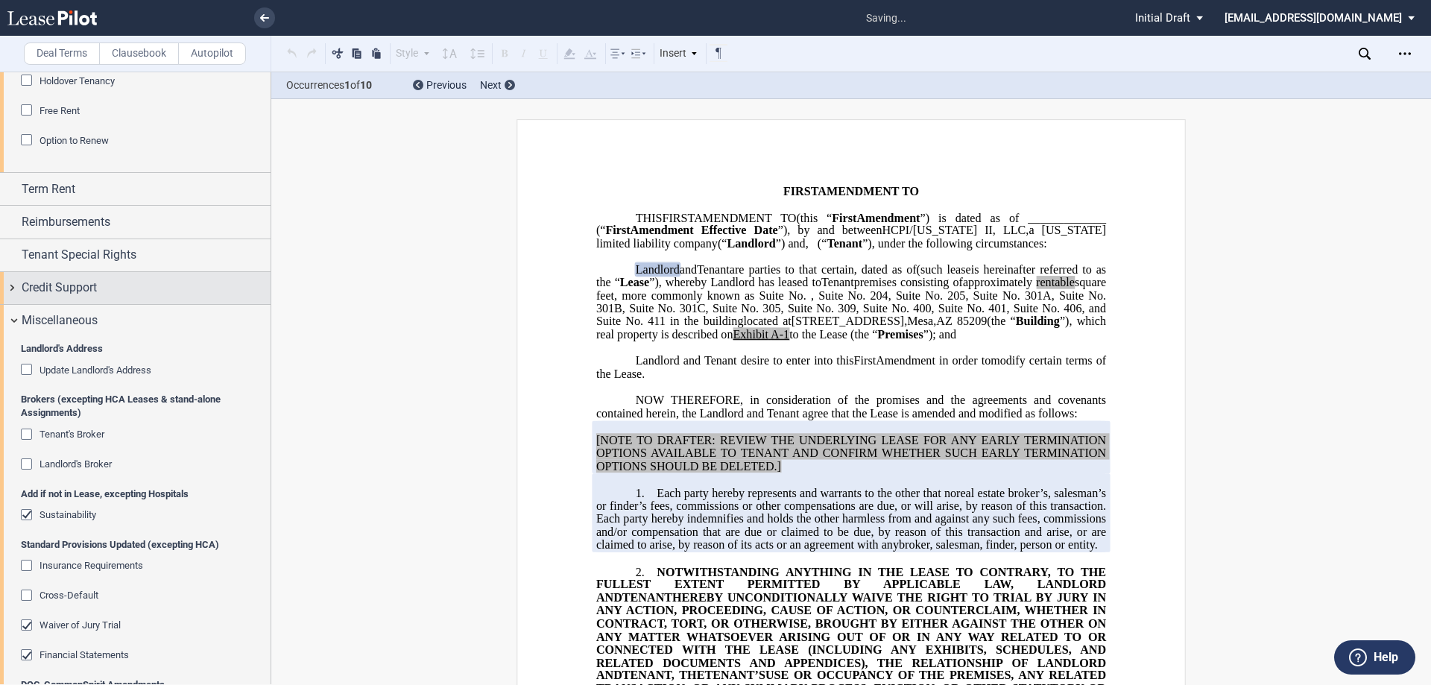
scroll to position [1266, 0]
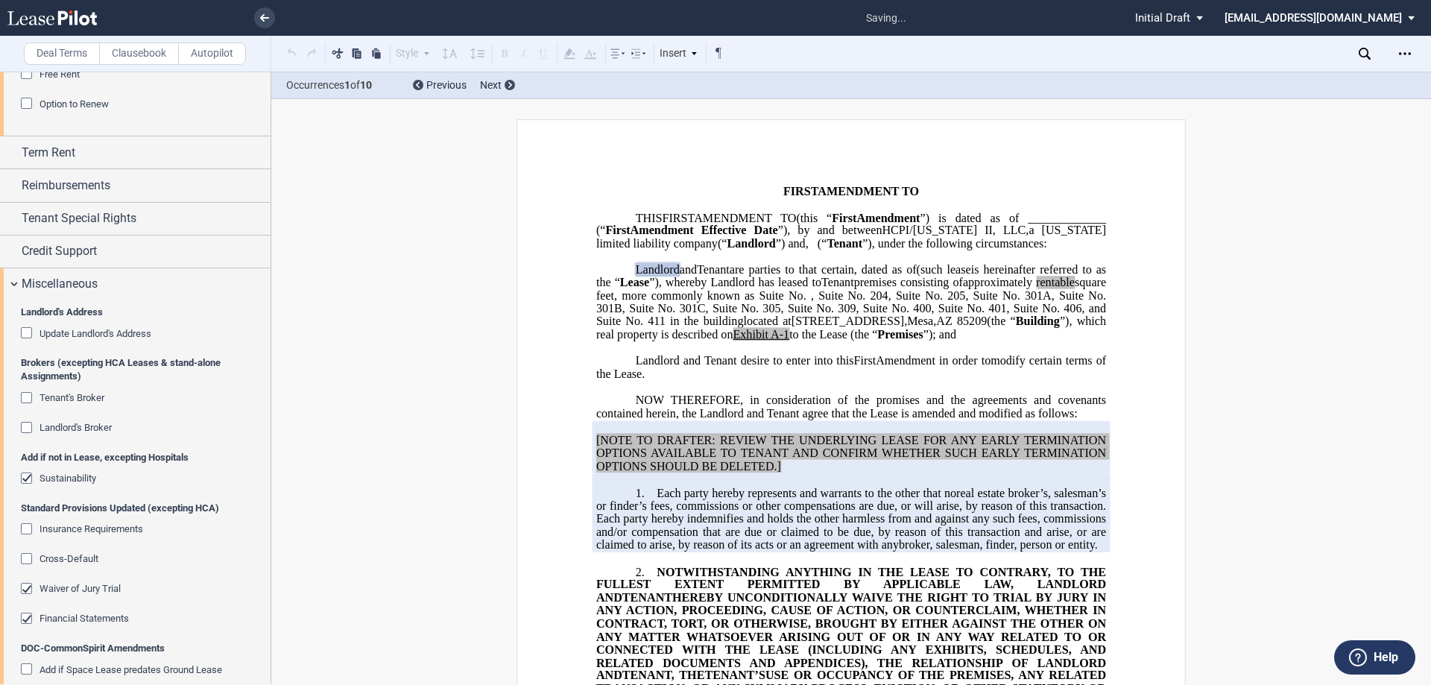
click at [69, 451] on div "Add if not in Lease, excepting Hospitals Sustainability" at bounding box center [141, 476] width 241 height 51
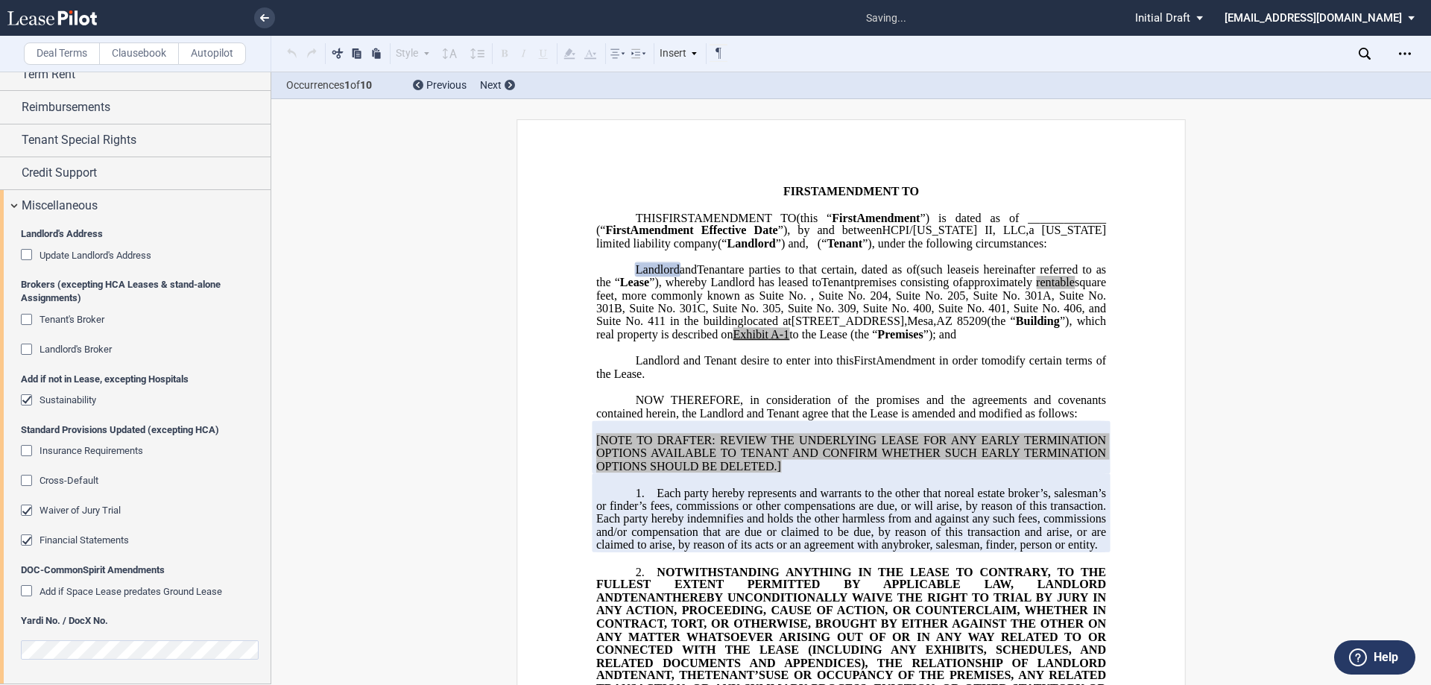
click at [72, 403] on span "Sustainability" at bounding box center [67, 399] width 57 height 11
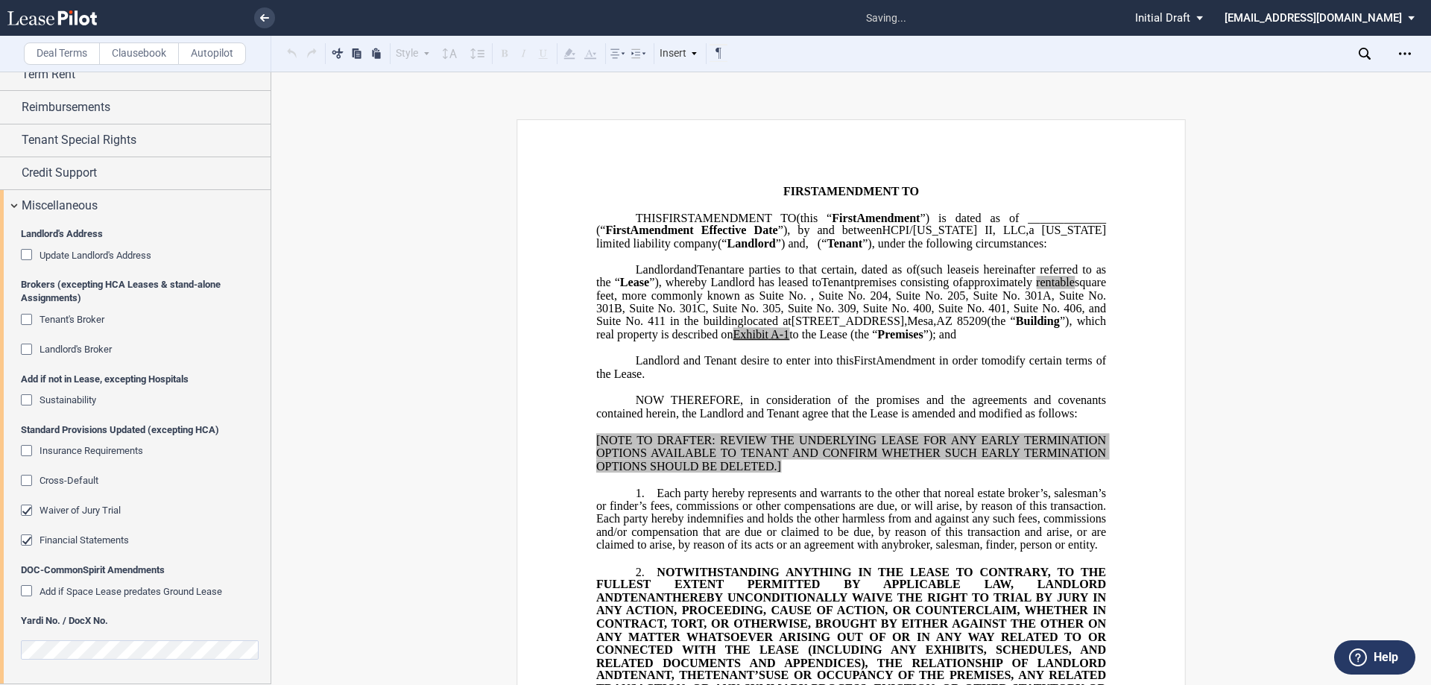
click at [72, 508] on span "Waiver of Jury Trial" at bounding box center [79, 510] width 81 height 11
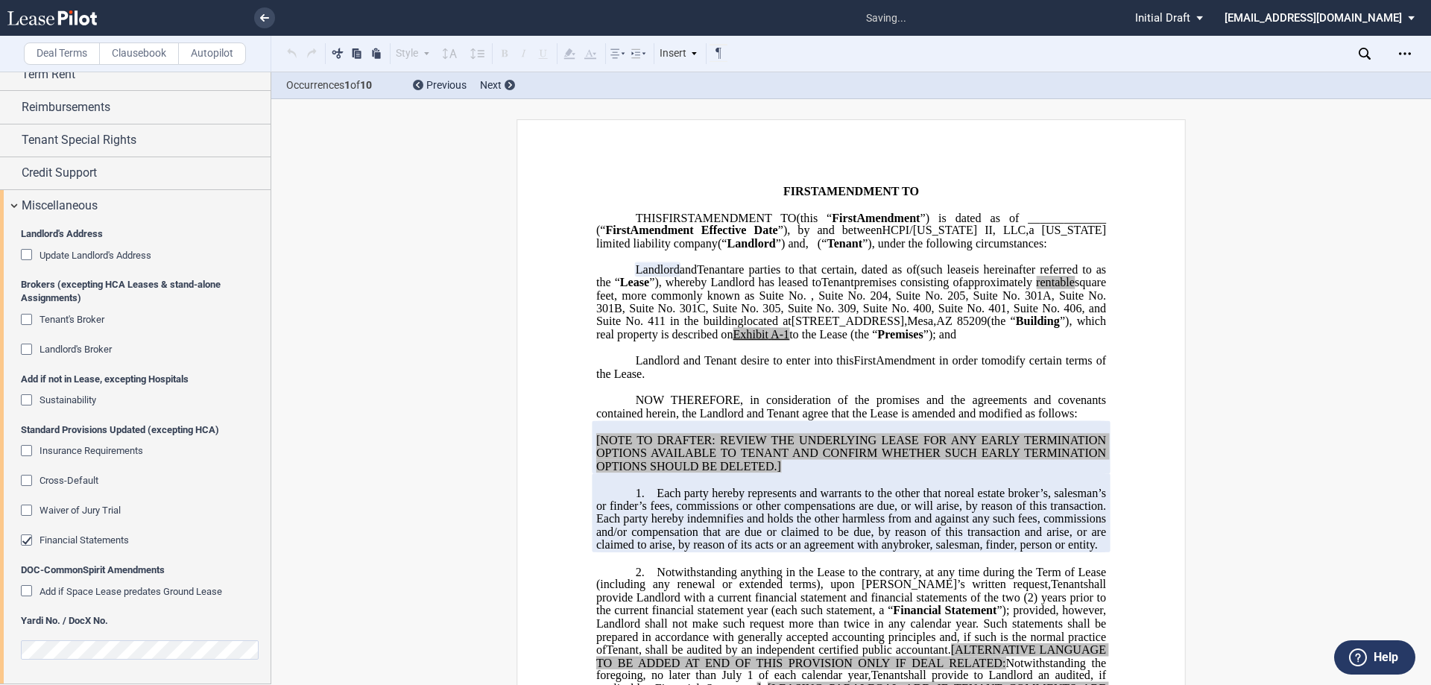
click at [69, 539] on span "Financial Statements" at bounding box center [83, 539] width 89 height 11
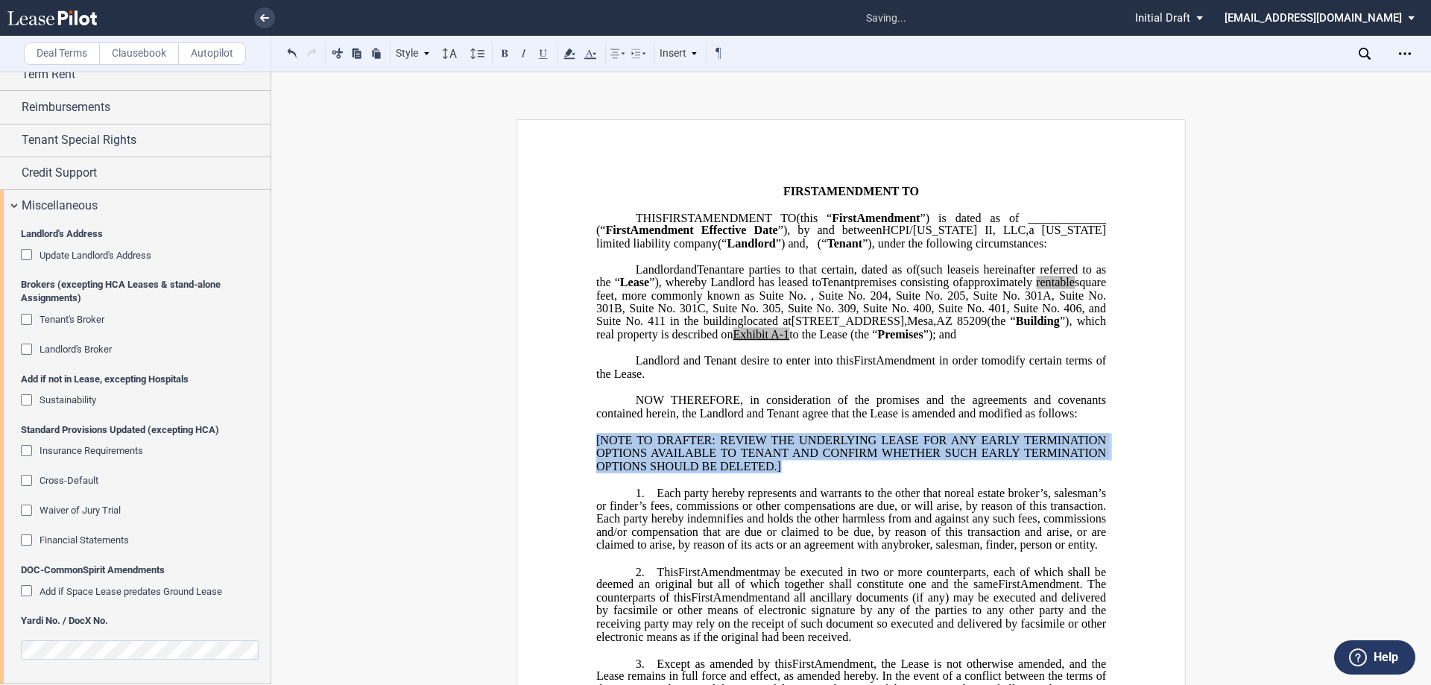
drag, startPoint x: 792, startPoint y: 495, endPoint x: 583, endPoint y: 460, distance: 212.3
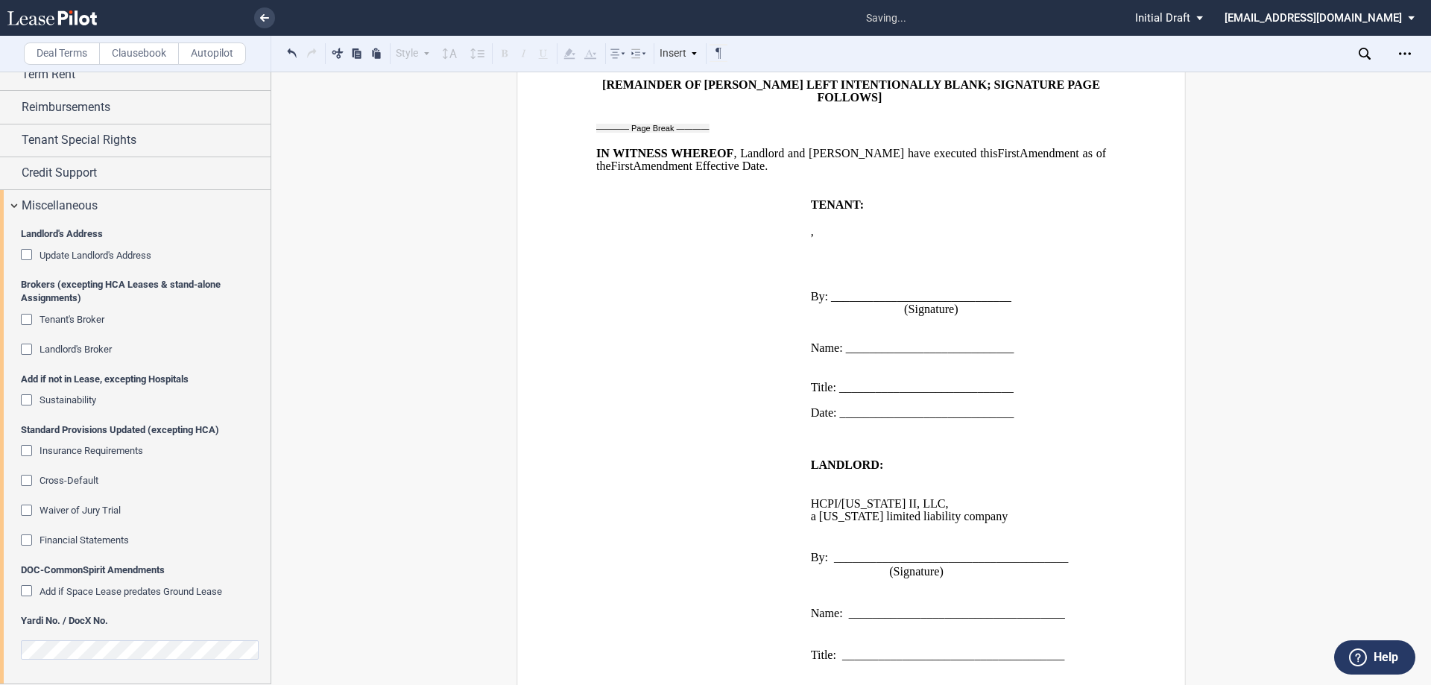
scroll to position [531, 0]
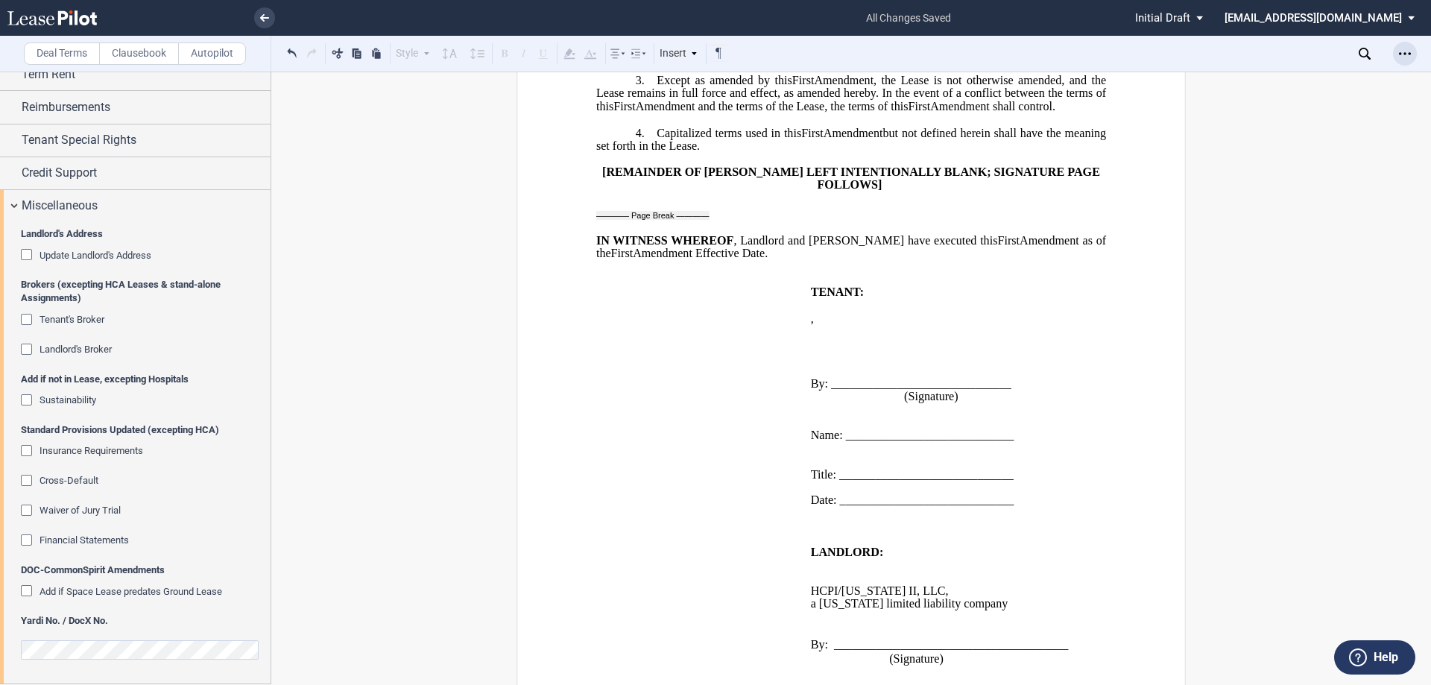
click at [1402, 45] on div "Open Lease options menu" at bounding box center [1405, 54] width 24 height 24
click at [1344, 86] on div "Download" at bounding box center [1318, 80] width 182 height 13
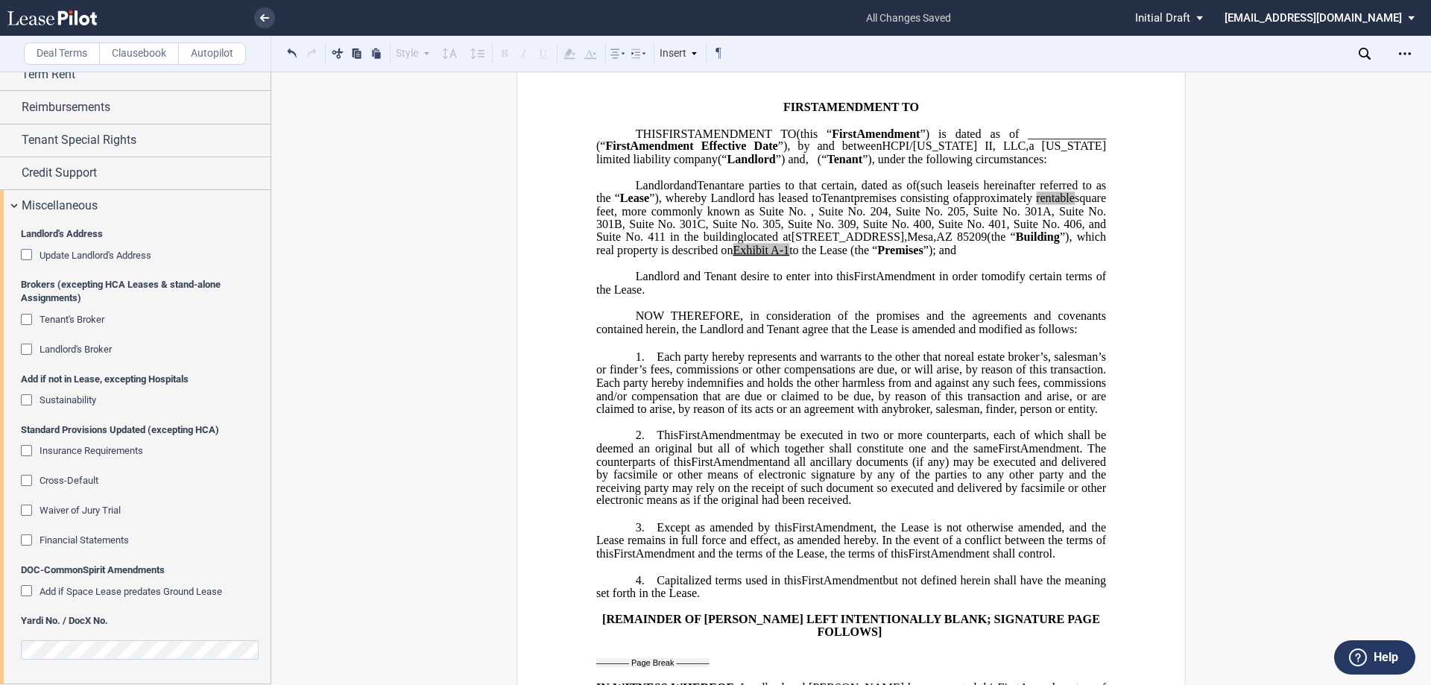
scroll to position [0, 0]
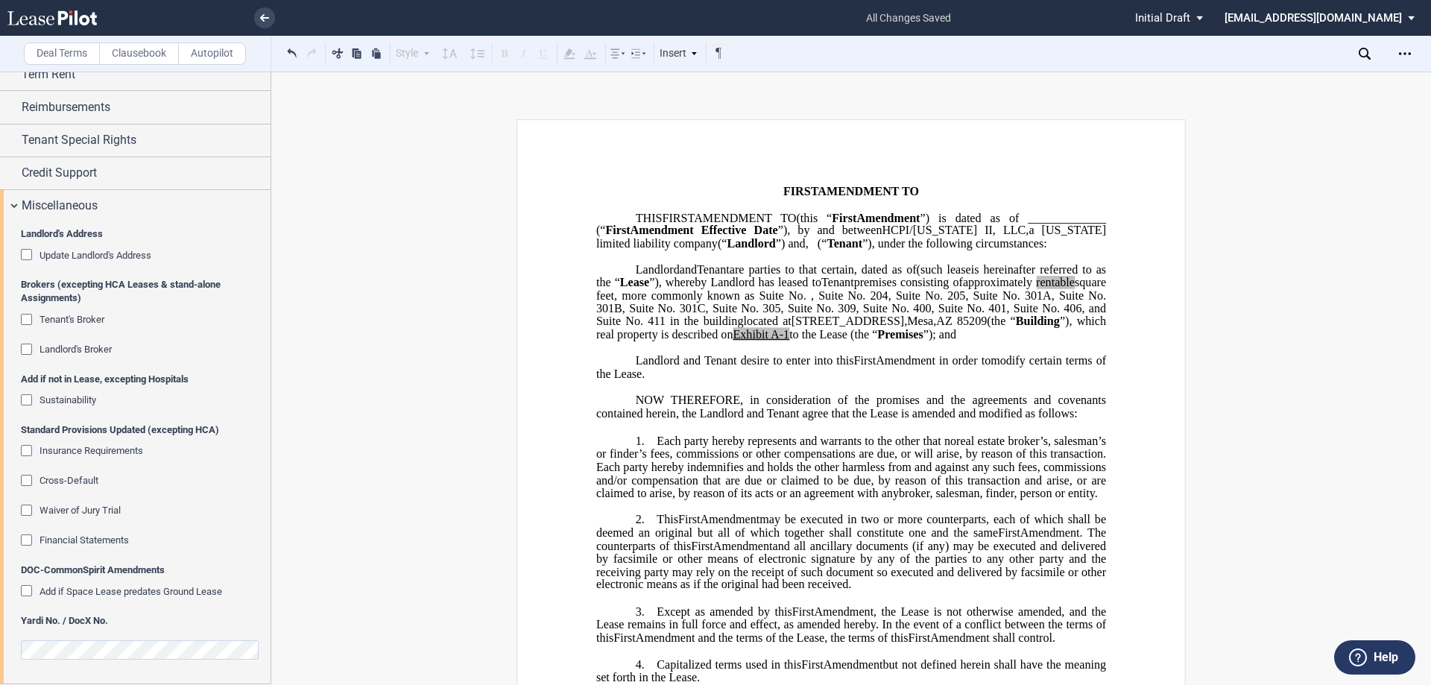
click at [877, 341] on span "Premises" at bounding box center [899, 334] width 45 height 13
